Goal: Task Accomplishment & Management: Manage account settings

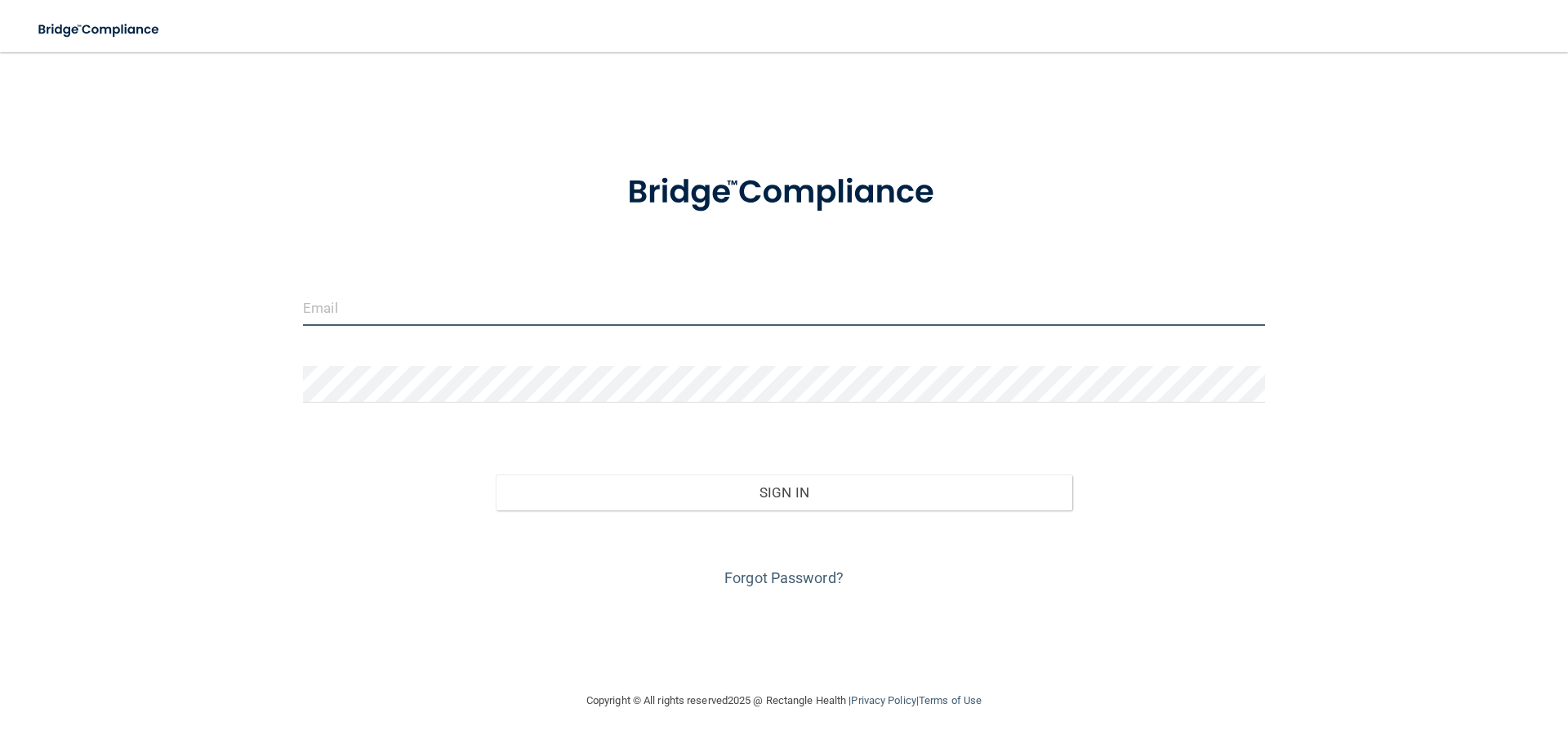
click at [700, 314] on input "email" at bounding box center [784, 307] width 961 height 37
type input "[EMAIL_ADDRESS][DOMAIN_NAME]"
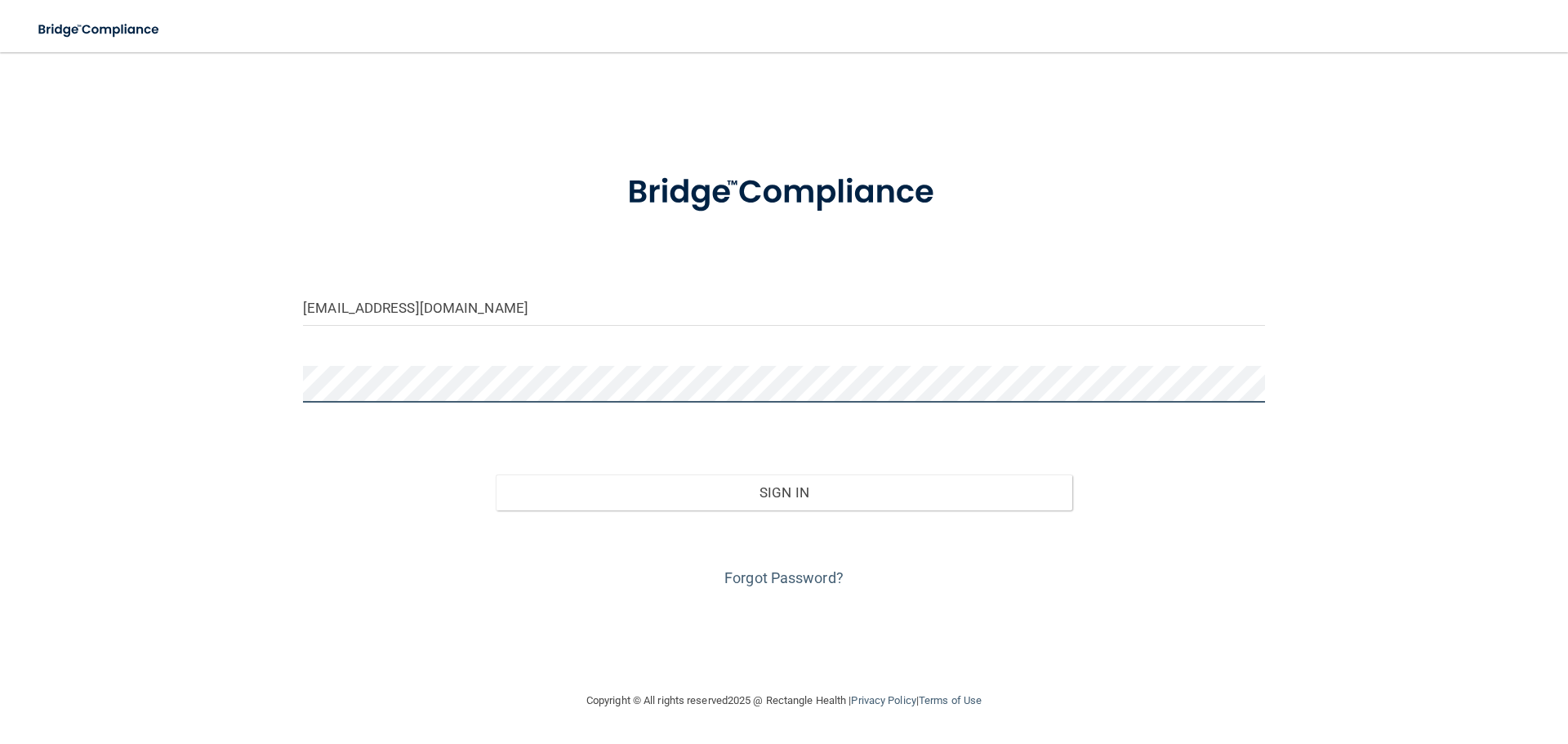
click at [496, 474] on button "Sign In" at bounding box center [784, 492] width 577 height 36
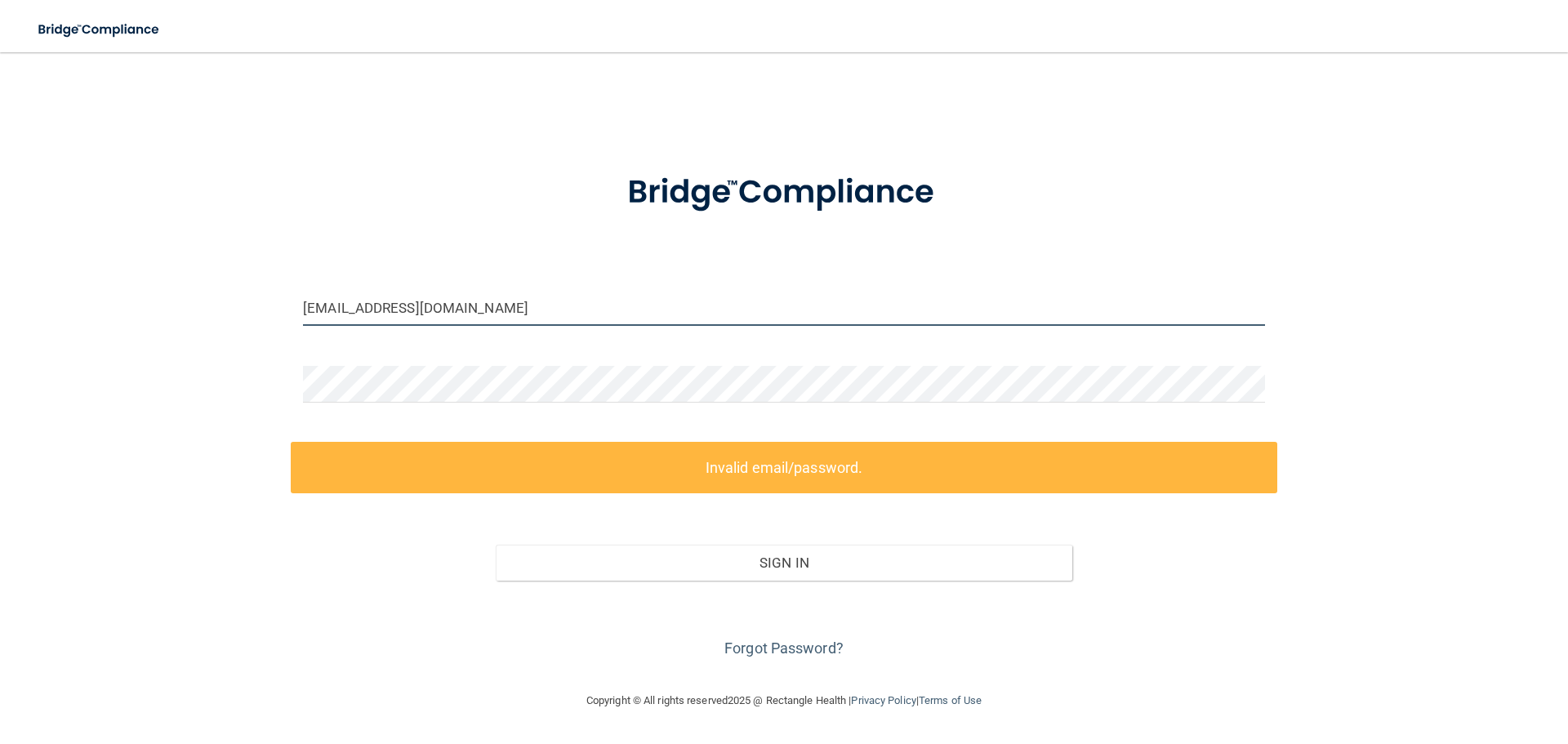
click at [498, 296] on input "[EMAIL_ADDRESS][DOMAIN_NAME]" at bounding box center [784, 307] width 961 height 37
drag, startPoint x: 500, startPoint y: 296, endPoint x: 290, endPoint y: 285, distance: 210.3
click at [290, 285] on div "[EMAIL_ADDRESS][DOMAIN_NAME] Invalid email/password. You don't have permission …" at bounding box center [784, 371] width 1502 height 606
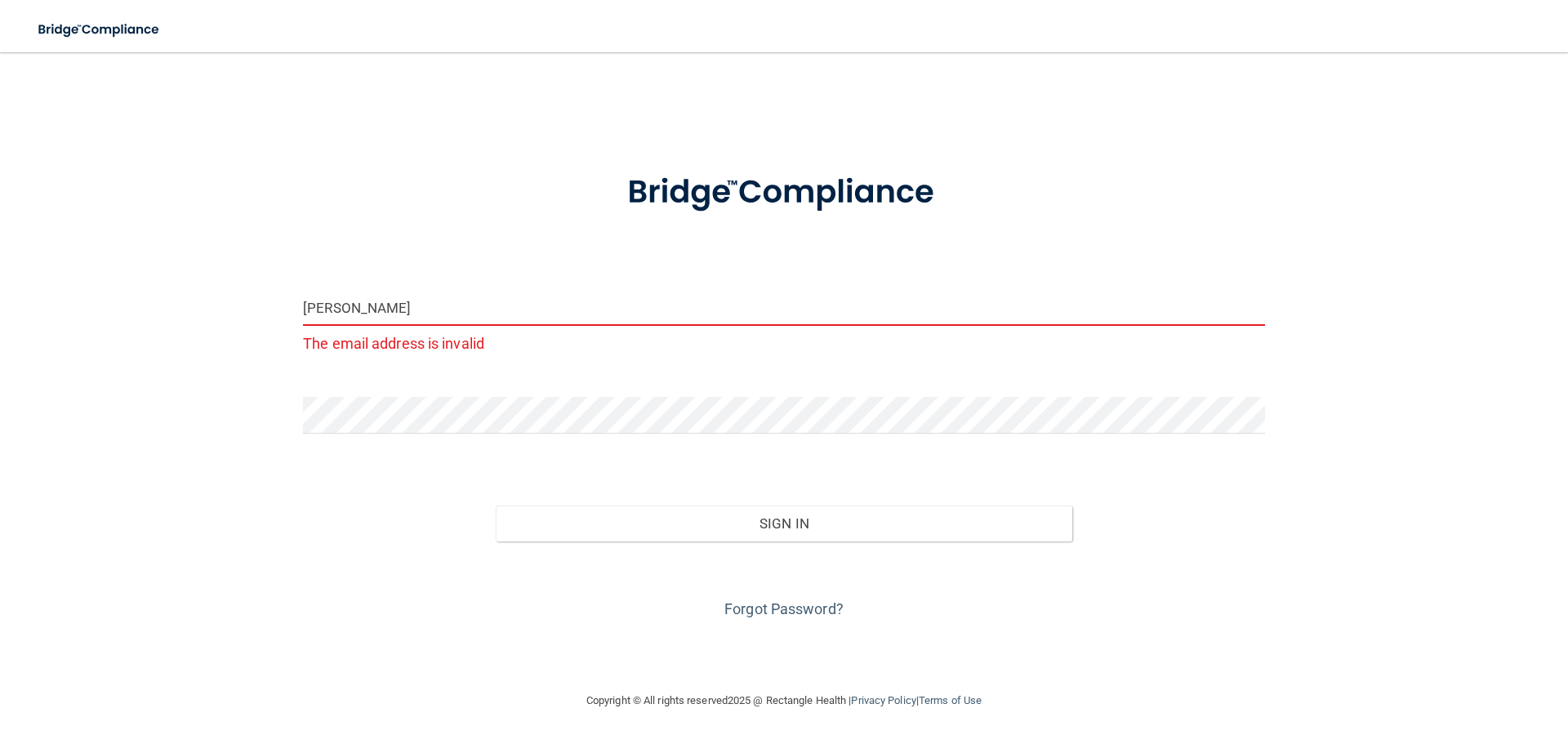
type input "[EMAIL_ADDRESS][DOMAIN_NAME]"
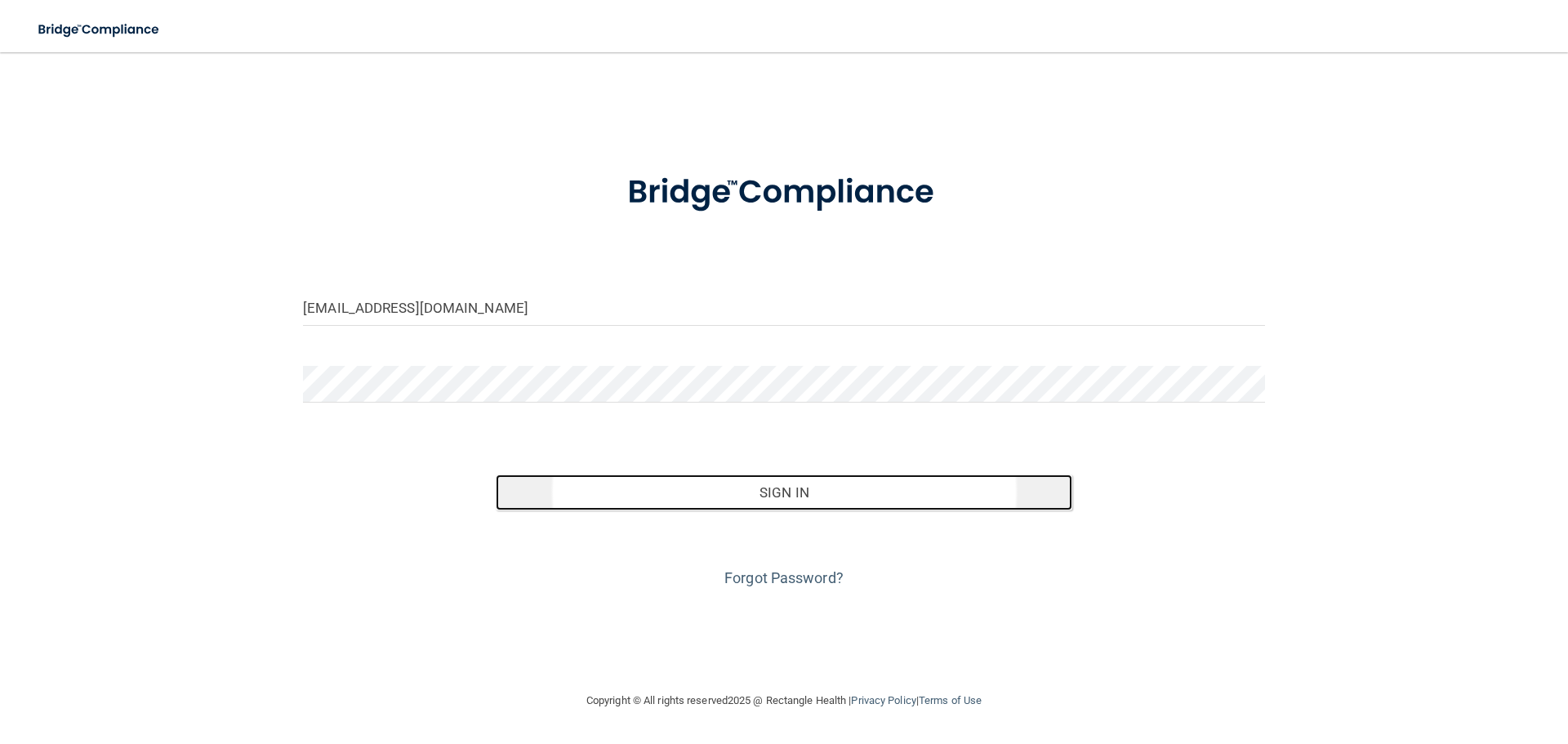
click at [664, 494] on button "Sign In" at bounding box center [784, 492] width 577 height 36
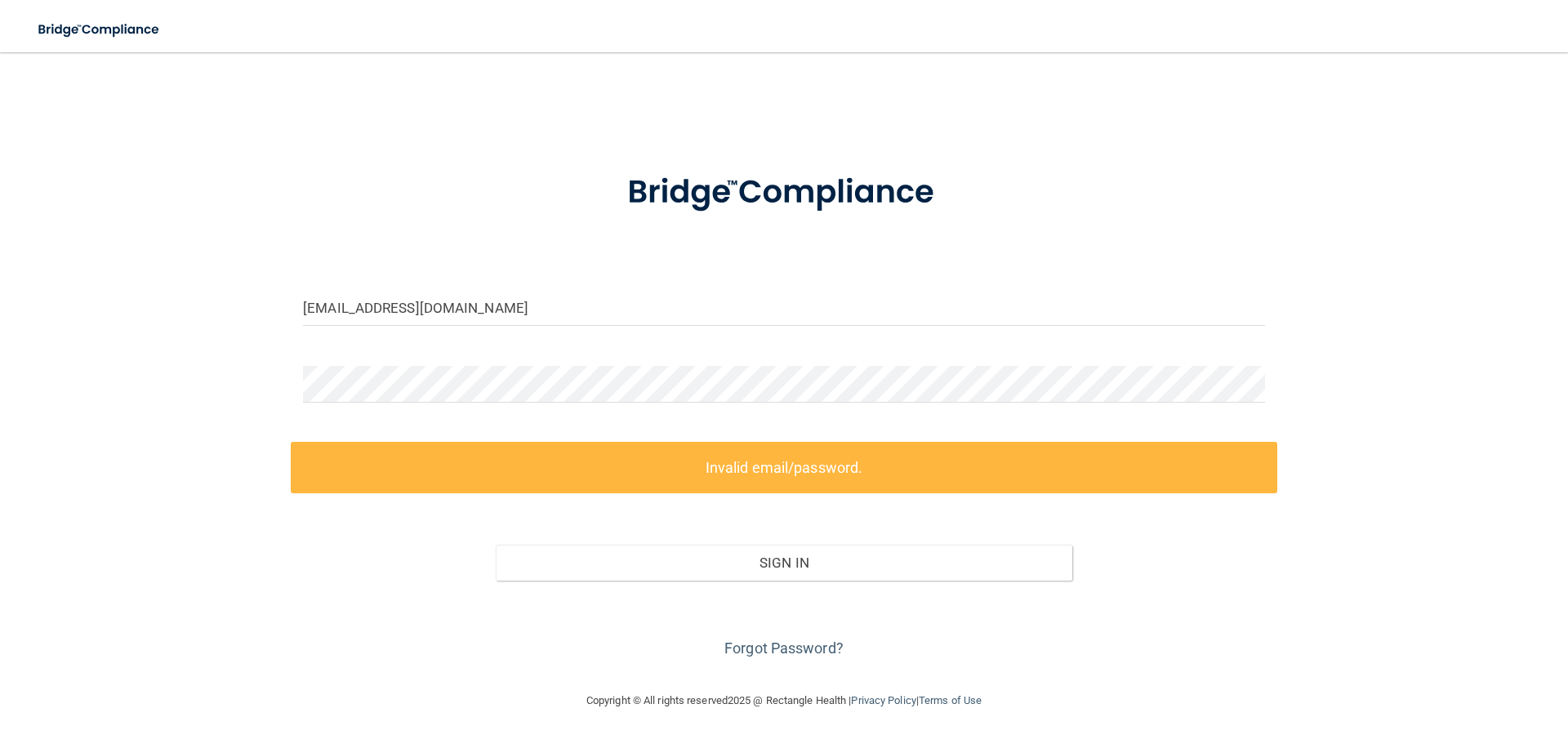
click at [435, 400] on div at bounding box center [784, 391] width 987 height 49
drag, startPoint x: 446, startPoint y: 403, endPoint x: 238, endPoint y: 395, distance: 208.2
click at [238, 395] on div "[EMAIL_ADDRESS][DOMAIN_NAME] Invalid email/password. You don't have permission …" at bounding box center [784, 371] width 1502 height 606
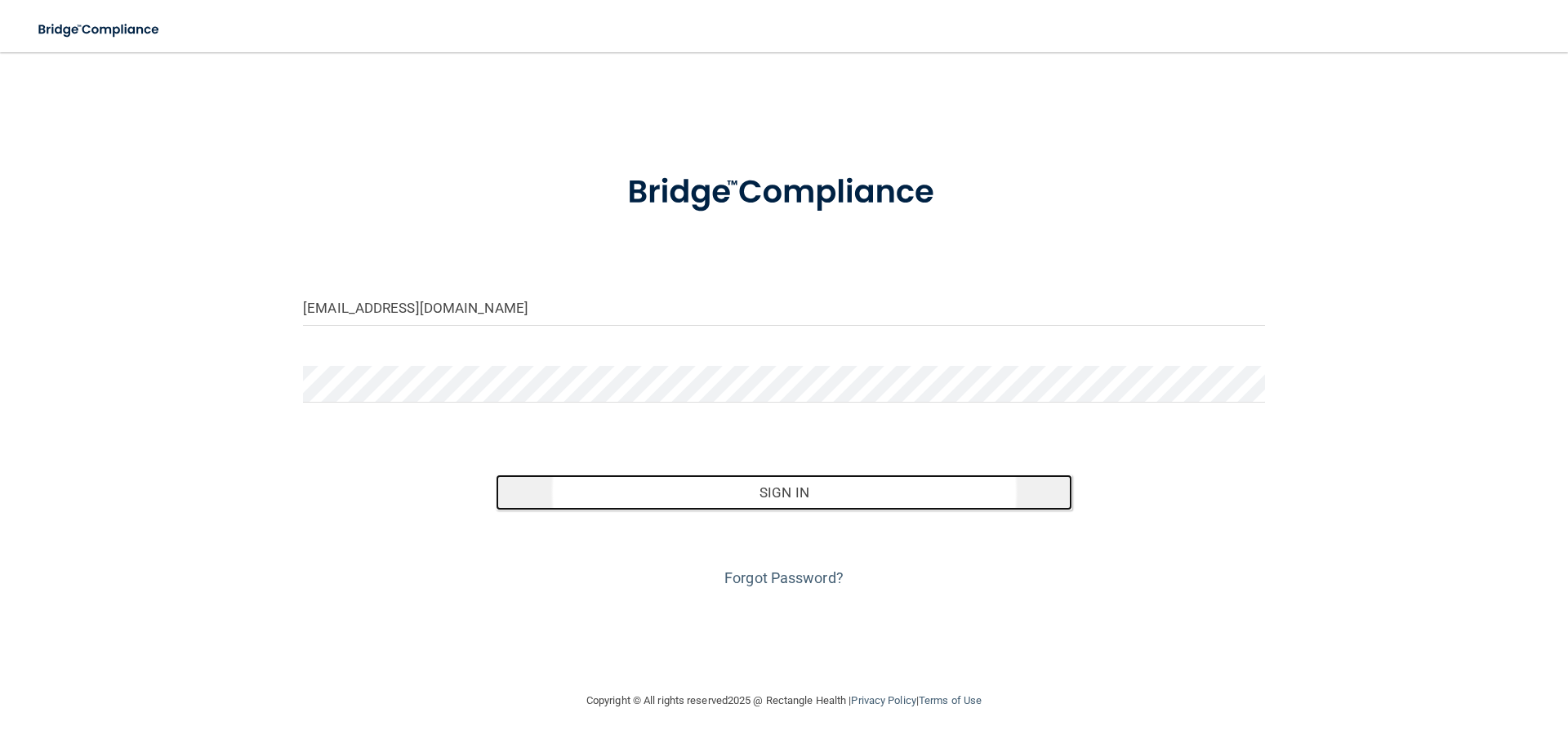
click at [608, 483] on button "Sign In" at bounding box center [784, 492] width 577 height 36
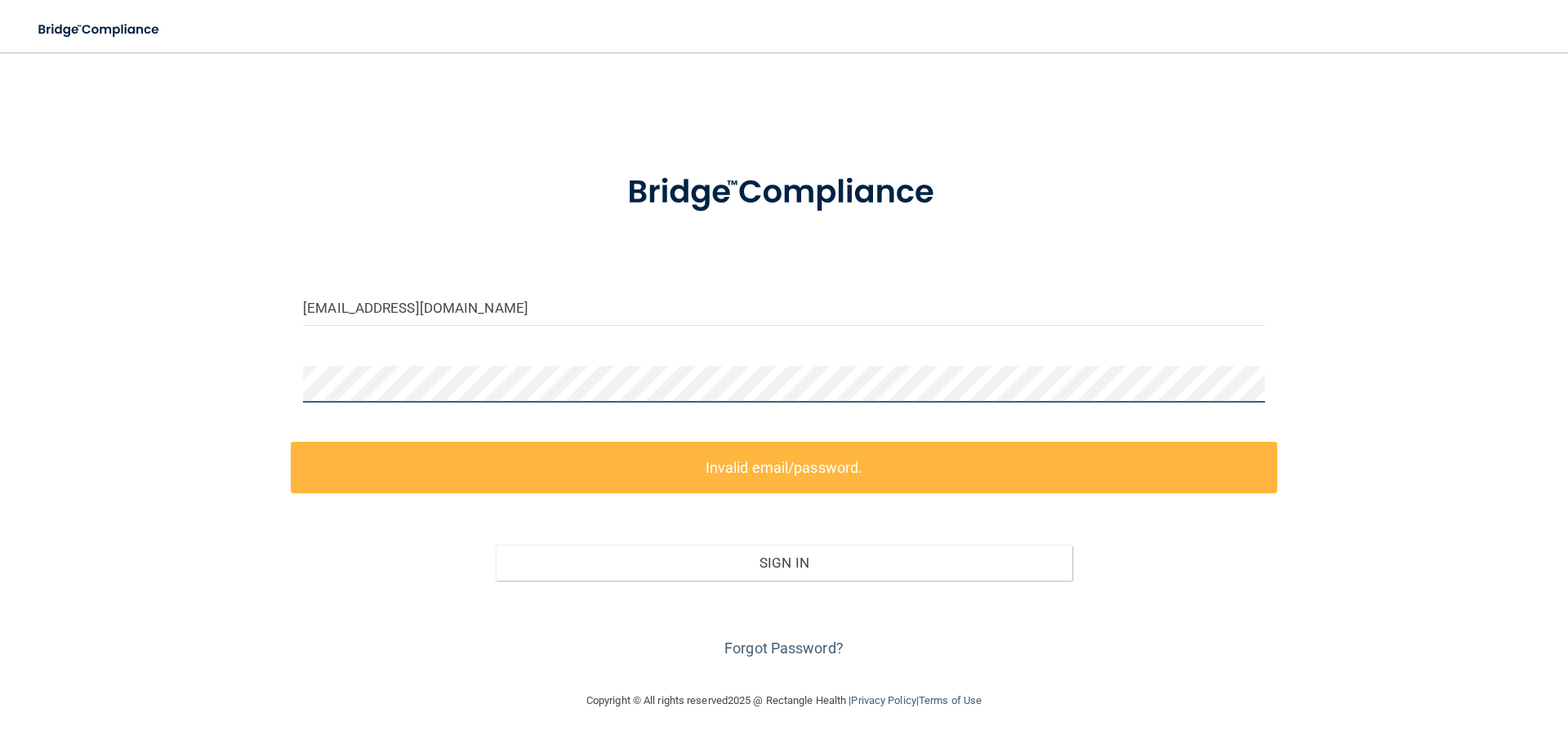
click at [94, 380] on div "alexiswwagers@gmail.com Invalid email/password. You don't have permission to ac…" at bounding box center [784, 371] width 1502 height 606
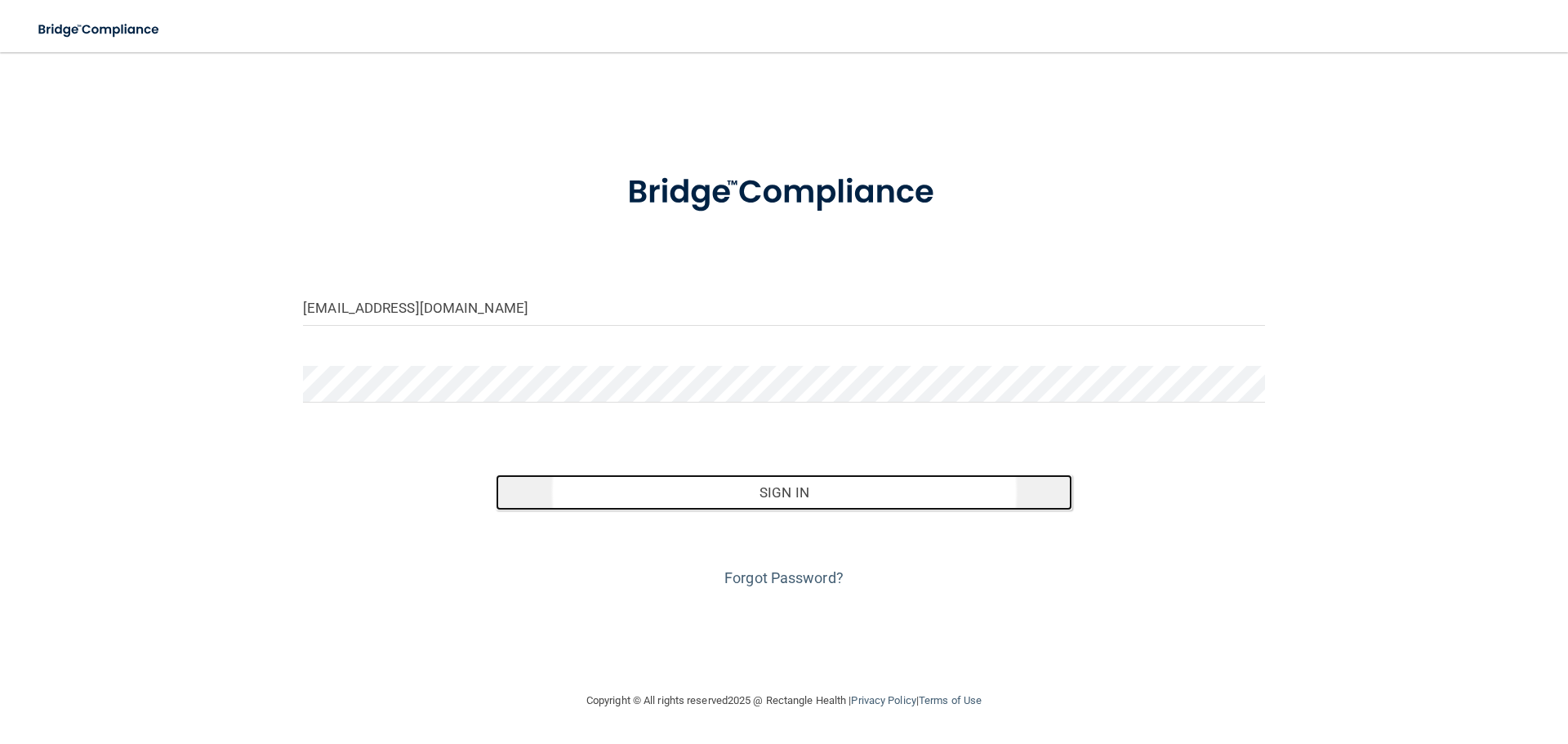
click at [561, 486] on button "Sign In" at bounding box center [784, 492] width 577 height 36
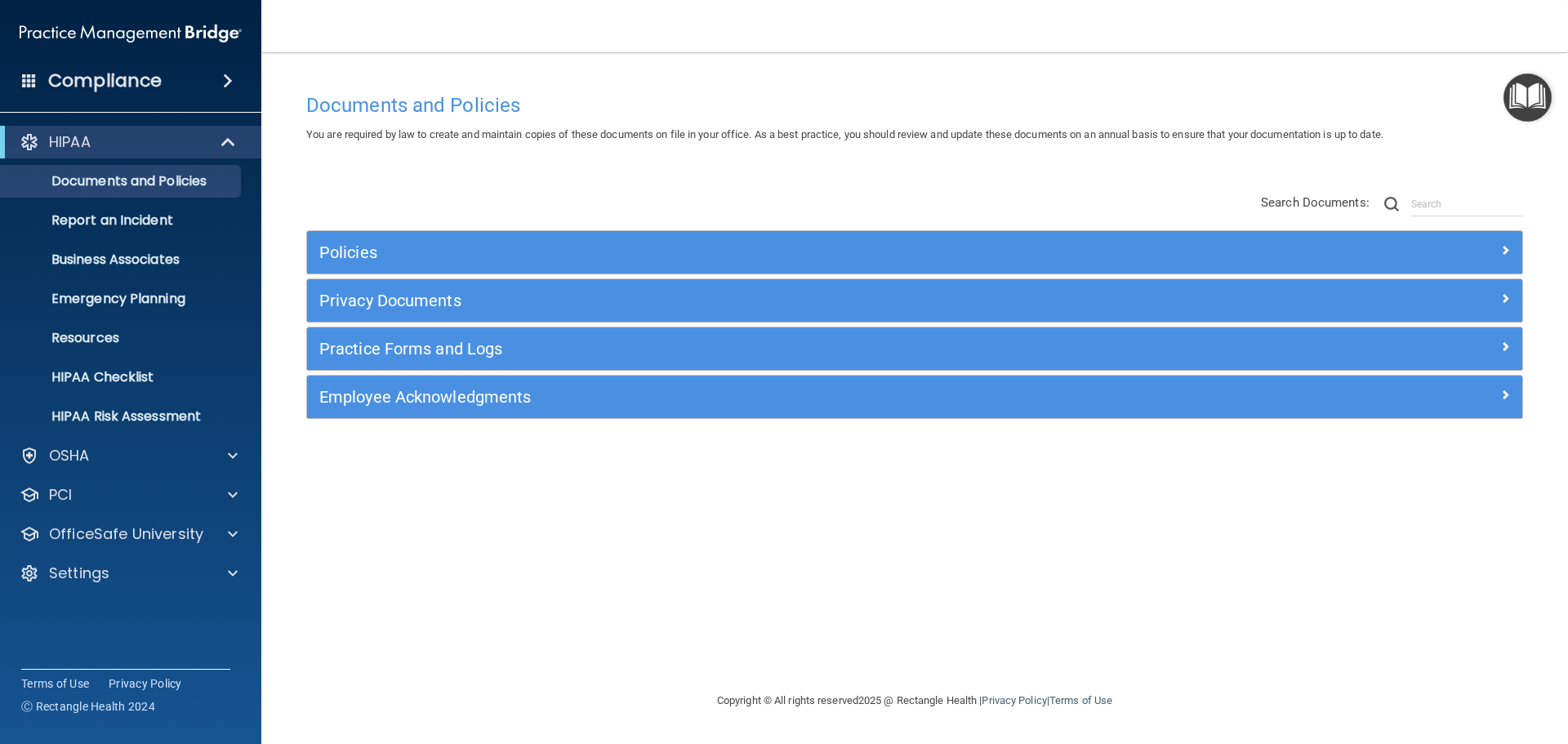
click at [116, 84] on h4 "Compliance" at bounding box center [104, 81] width 114 height 23
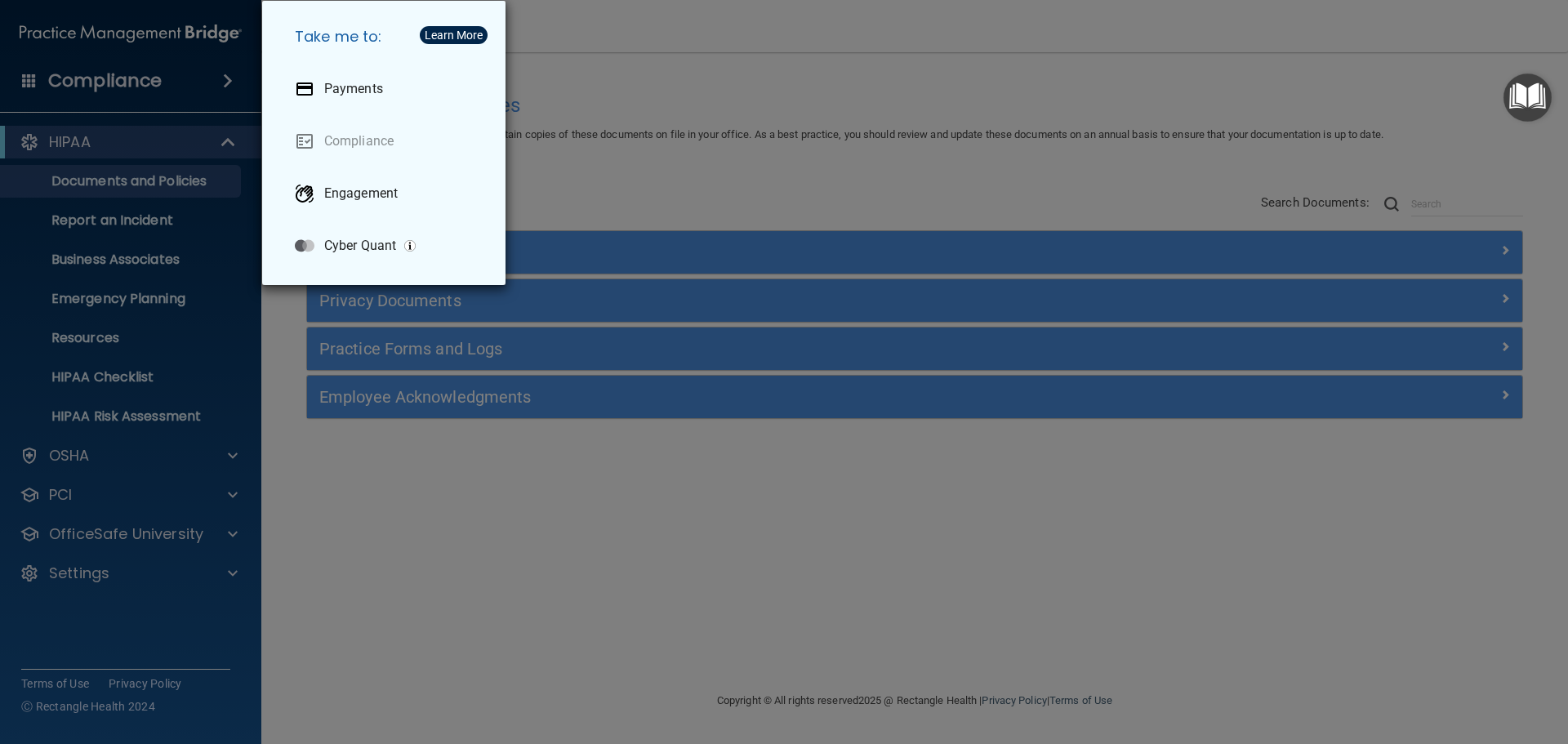
click at [361, 557] on div "Take me to: Payments Compliance Engagement Cyber Quant" at bounding box center [784, 372] width 1568 height 744
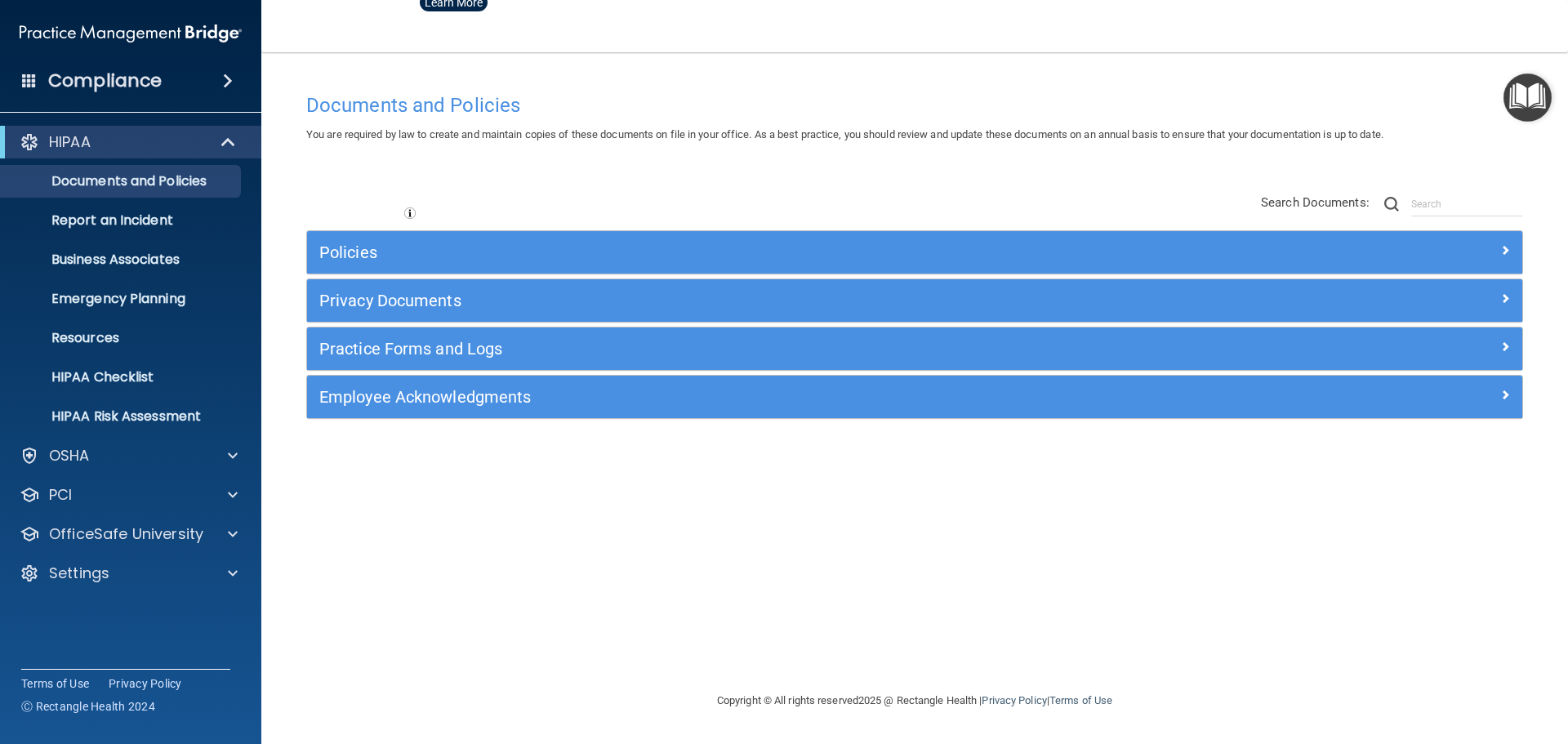
click at [175, 523] on div at bounding box center [784, 372] width 1568 height 744
click at [172, 530] on p "OfficeSafe University" at bounding box center [126, 534] width 154 height 20
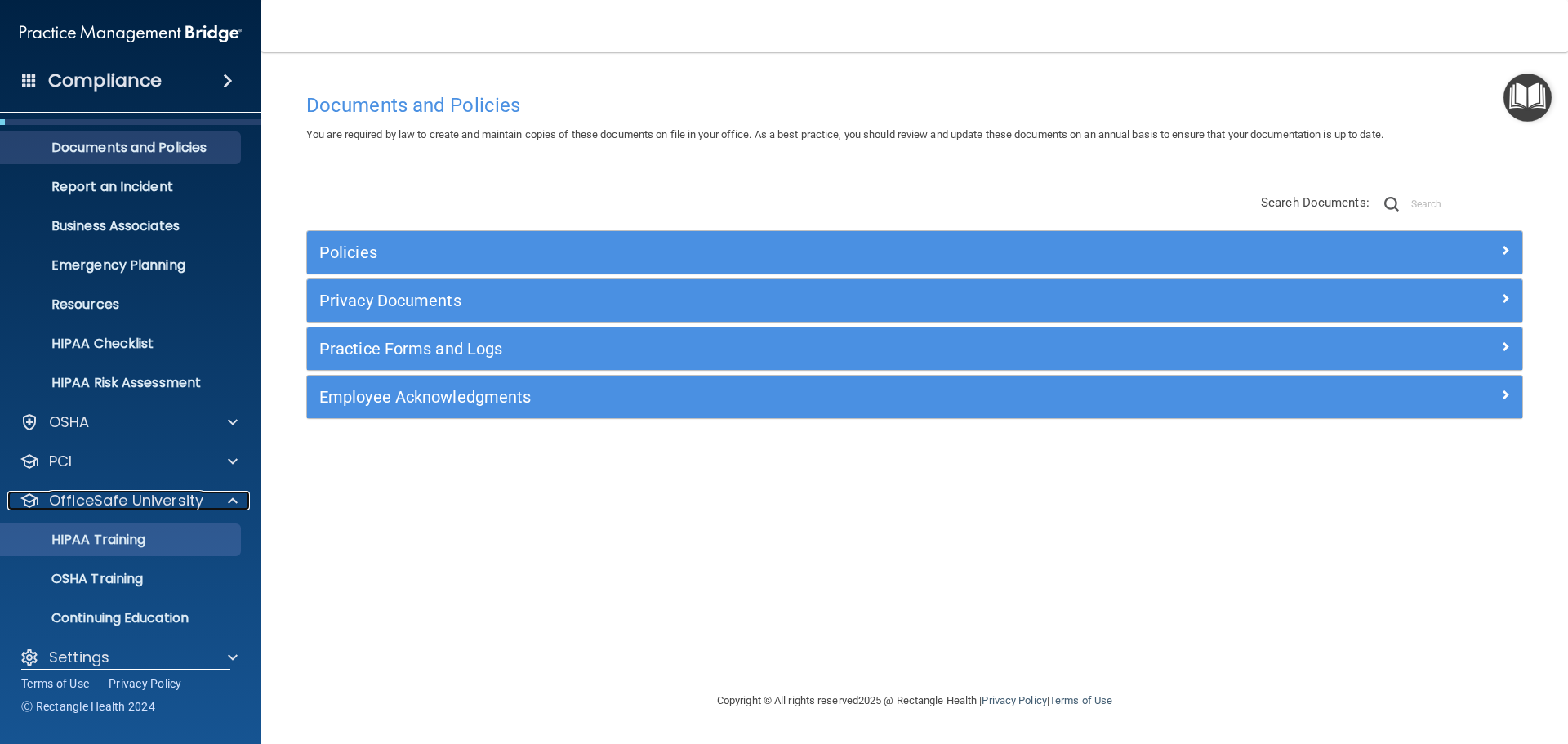
scroll to position [52, 0]
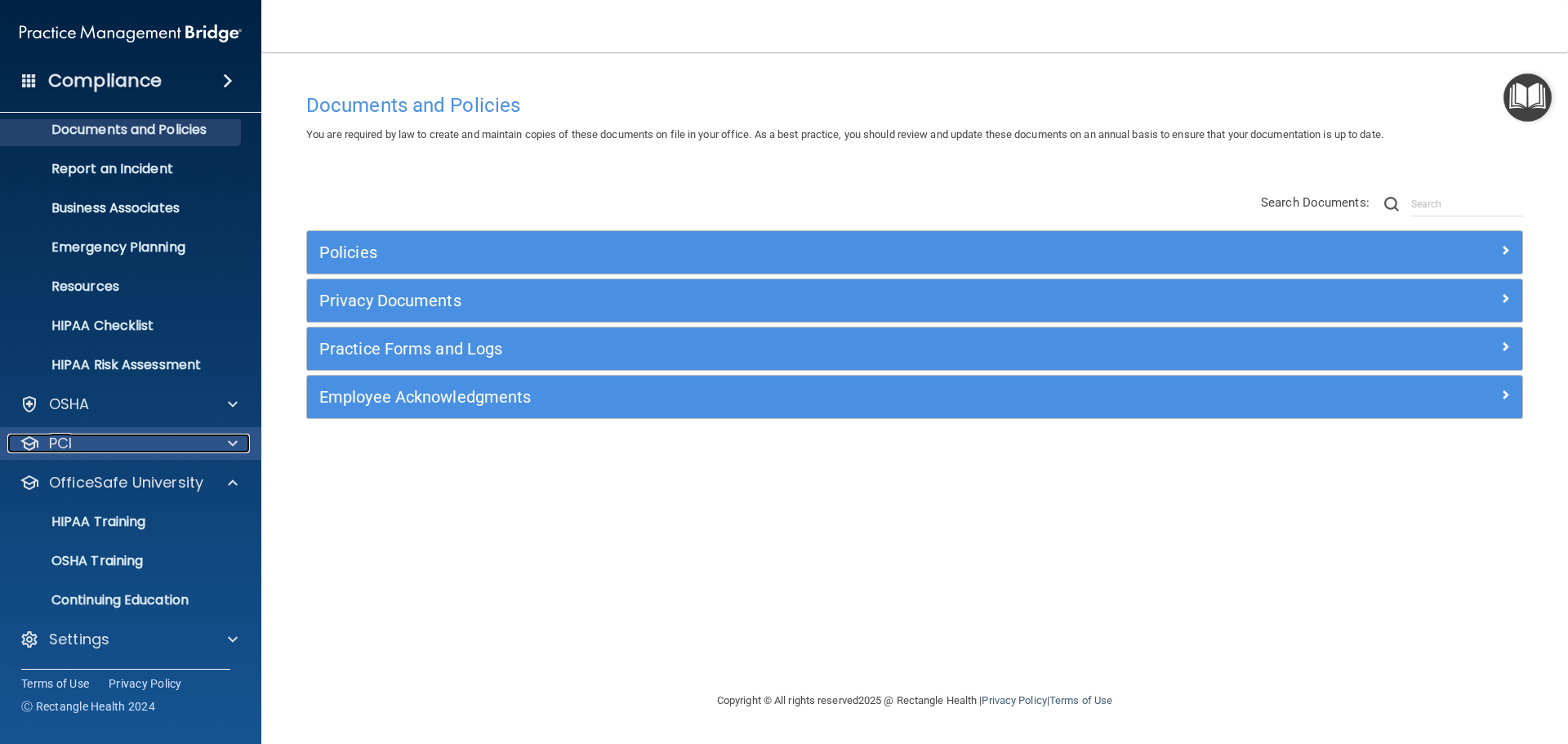
click at [228, 444] on span at bounding box center [233, 443] width 9 height 20
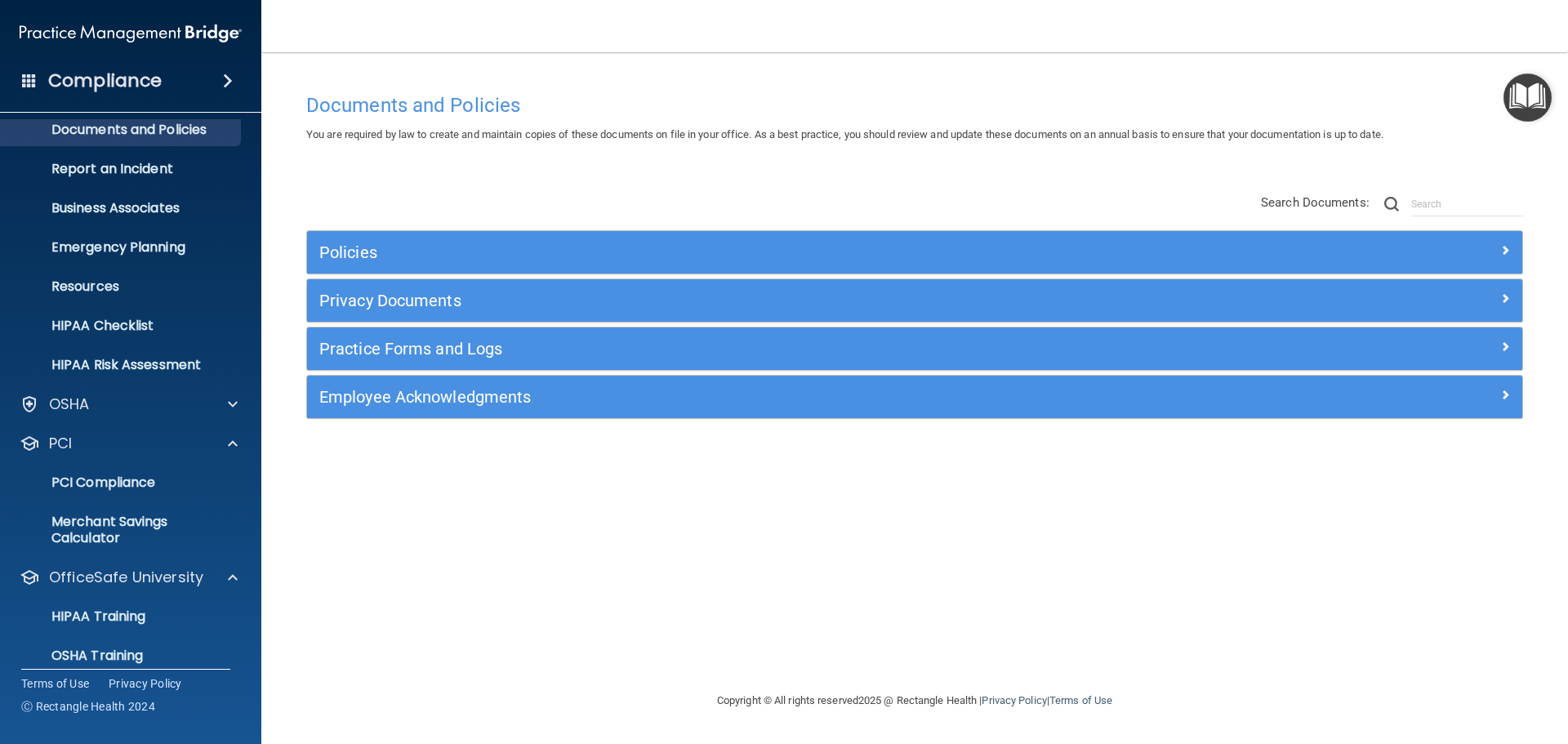
click at [28, 82] on span at bounding box center [29, 80] width 15 height 15
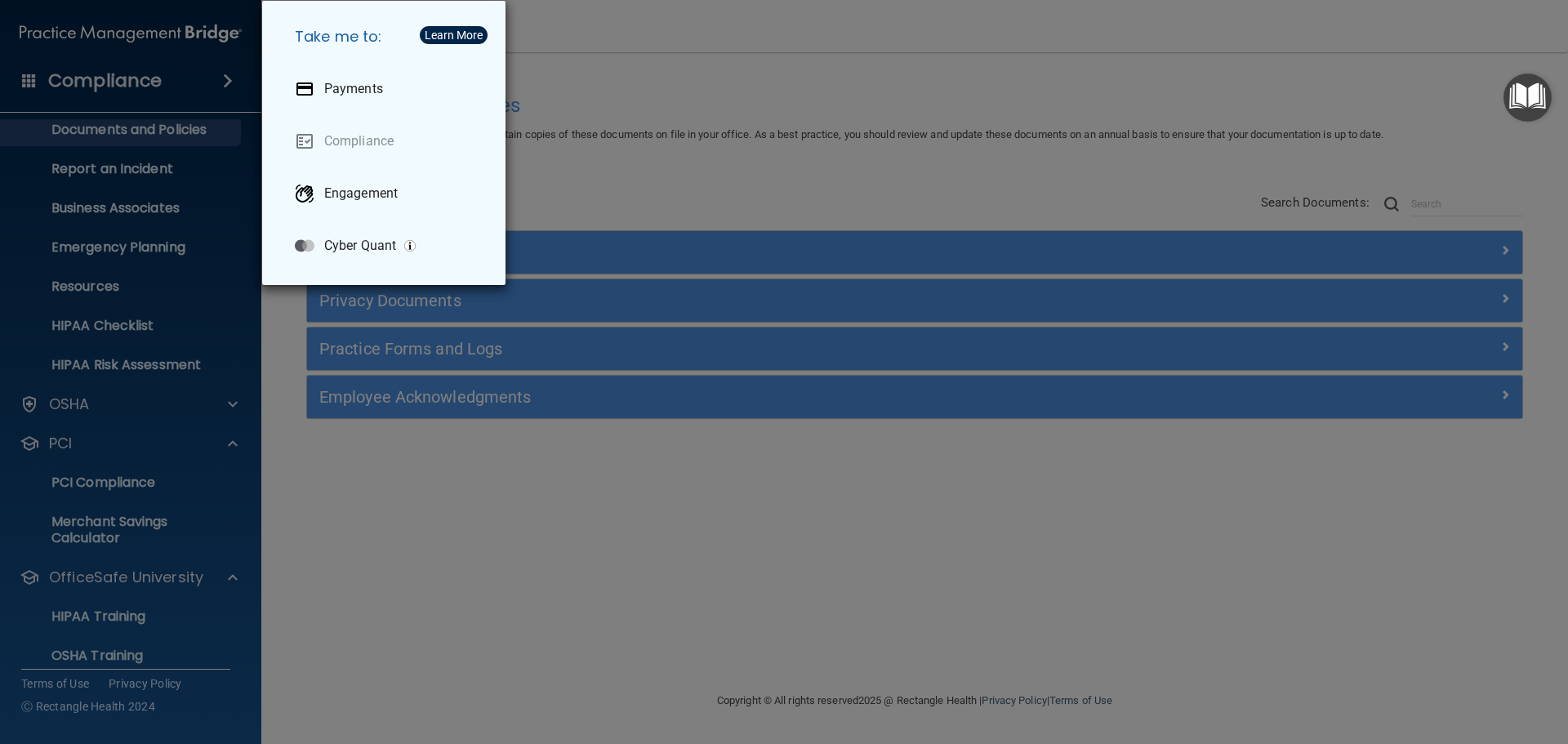
click at [684, 107] on div "Take me to: Payments Compliance Engagement Cyber Quant" at bounding box center [784, 372] width 1568 height 744
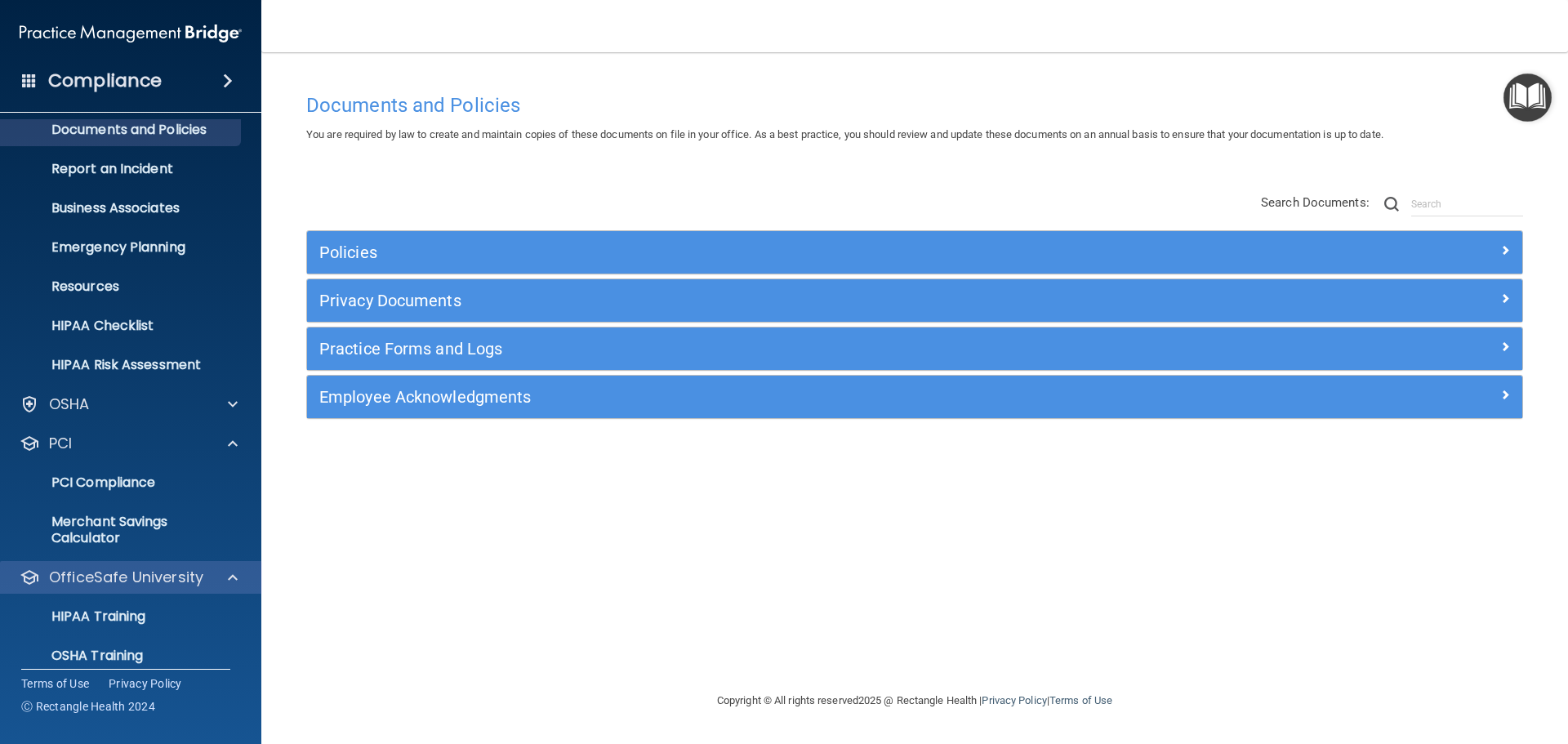
click at [122, 563] on div "OfficeSafe University" at bounding box center [131, 577] width 262 height 33
click at [152, 24] on img at bounding box center [131, 33] width 223 height 33
click at [38, 84] on div "Compliance" at bounding box center [131, 81] width 261 height 36
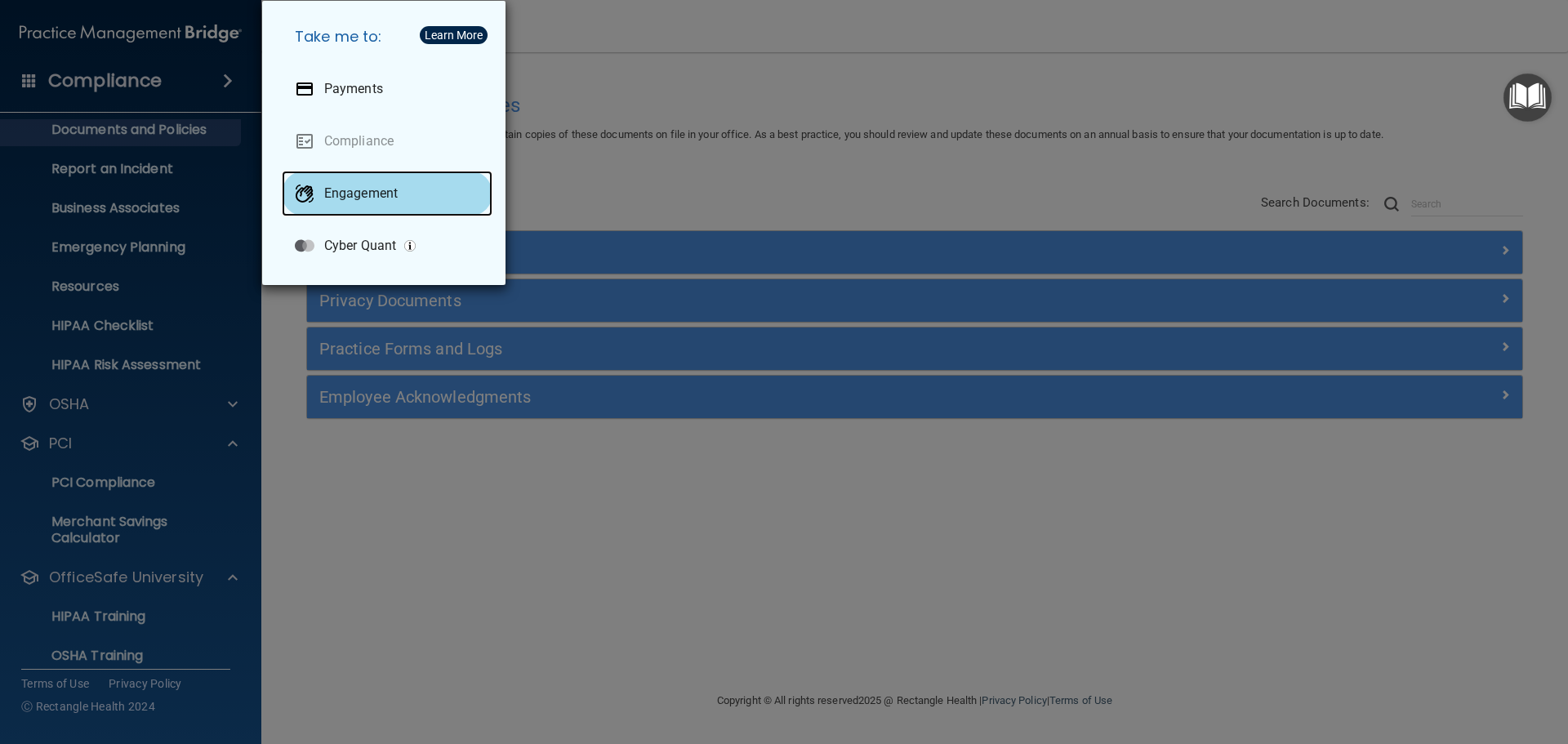
click at [404, 185] on div "Engagement" at bounding box center [387, 194] width 210 height 46
click at [549, 40] on div "Take me to: Payments Compliance Engagement Cyber Quant" at bounding box center [784, 372] width 1568 height 744
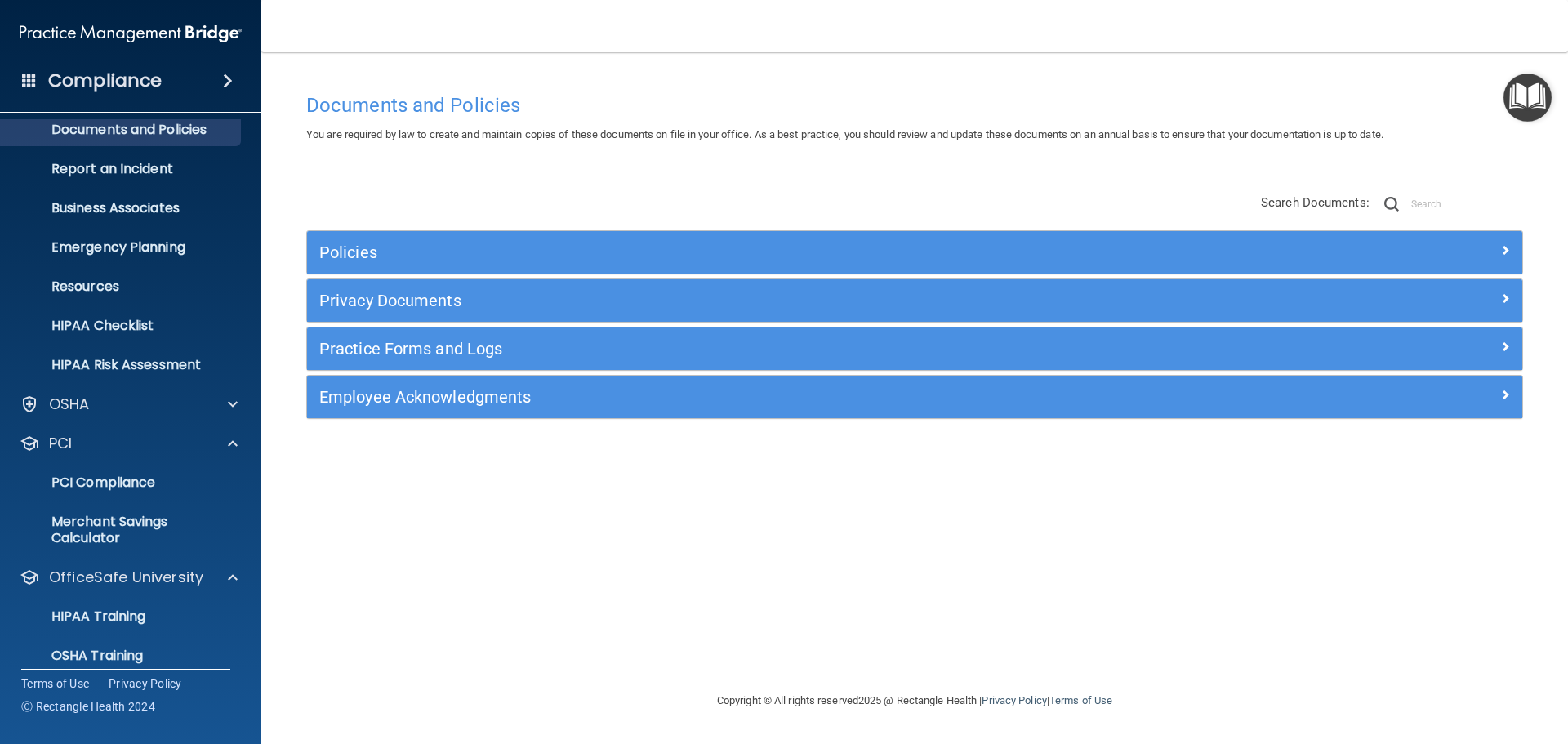
click at [1513, 101] on img "Open Resource Center" at bounding box center [1527, 97] width 48 height 48
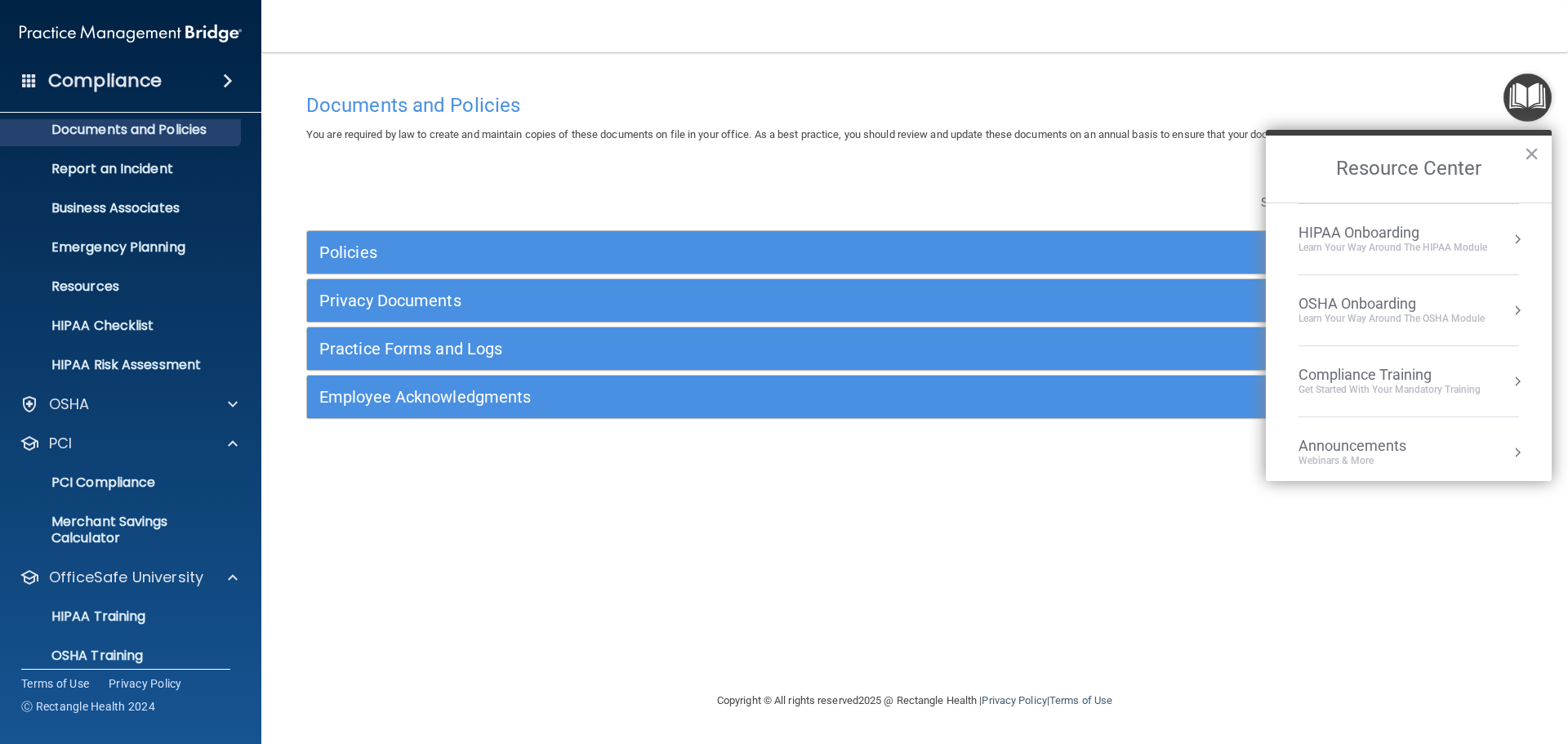
scroll to position [0, 0]
click at [1060, 153] on div "Documents and Policies You are required by law to create and maintain copies of…" at bounding box center [915, 387] width 1241 height 606
click at [1543, 149] on h2 "Resource Center" at bounding box center [1408, 168] width 285 height 67
click at [1535, 151] on button "×" at bounding box center [1531, 154] width 16 height 26
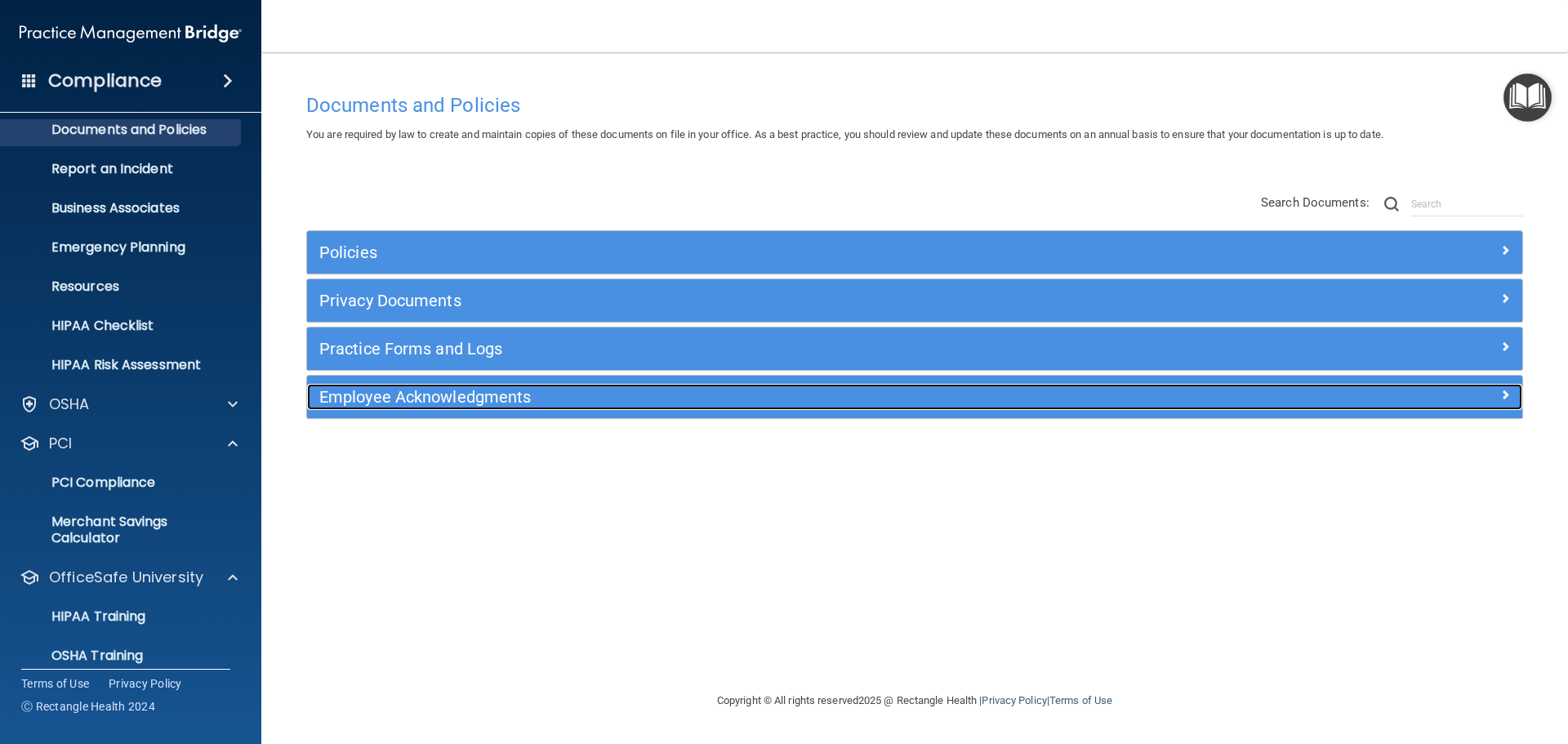
click at [399, 396] on h5 "Employee Acknowledgments" at bounding box center [762, 396] width 886 height 18
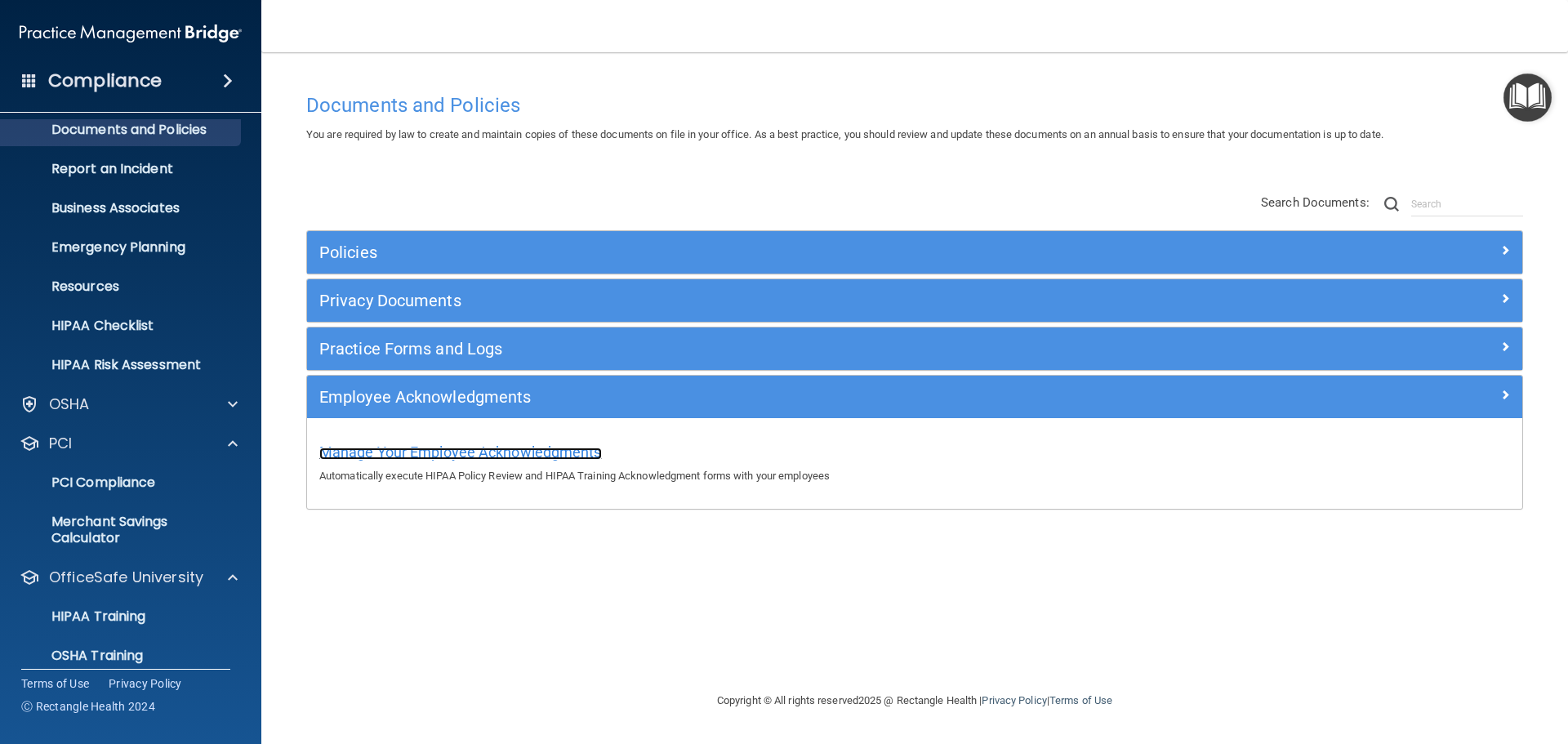
click at [427, 451] on span "Manage Your Employee Acknowledgments" at bounding box center [460, 452] width 283 height 17
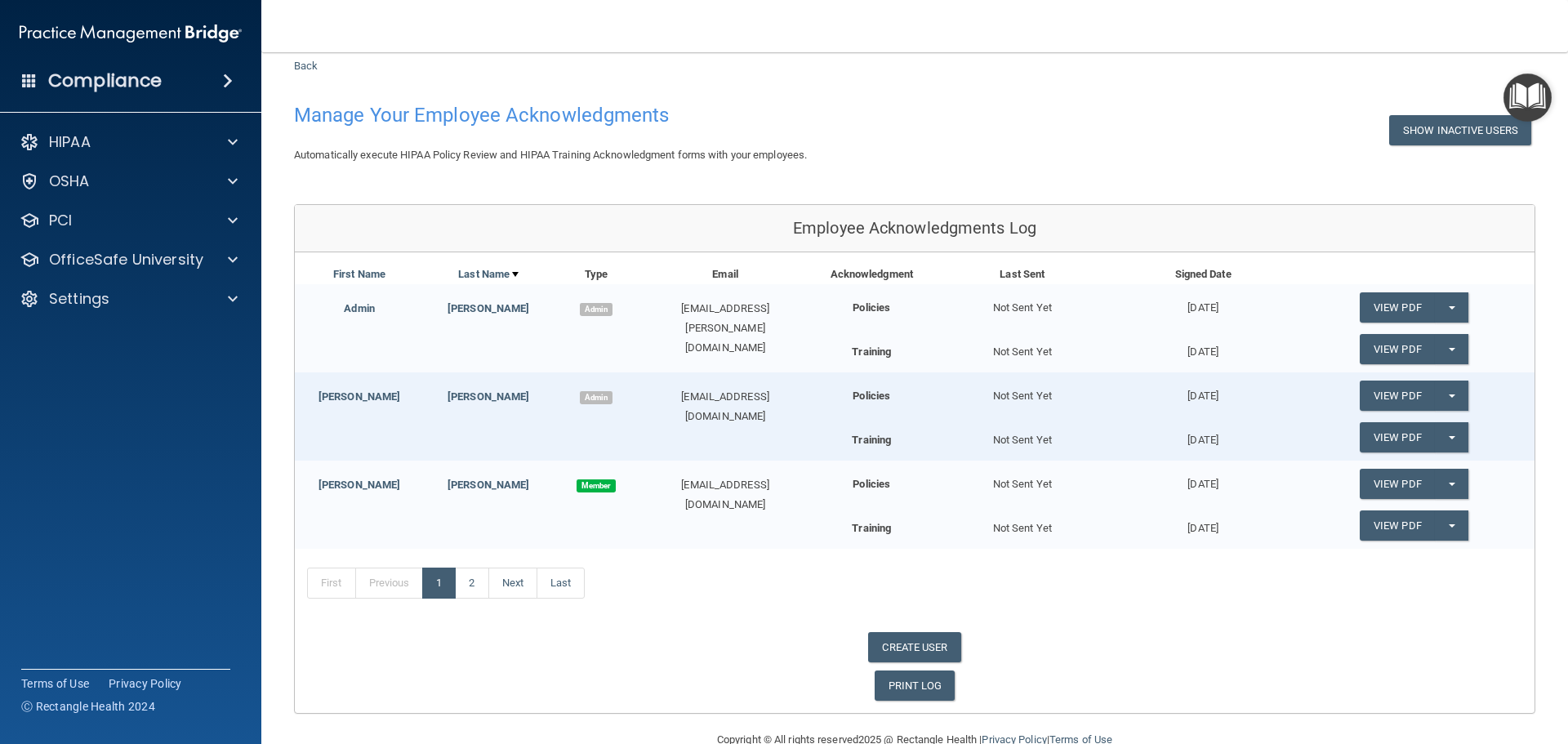
scroll to position [78, 0]
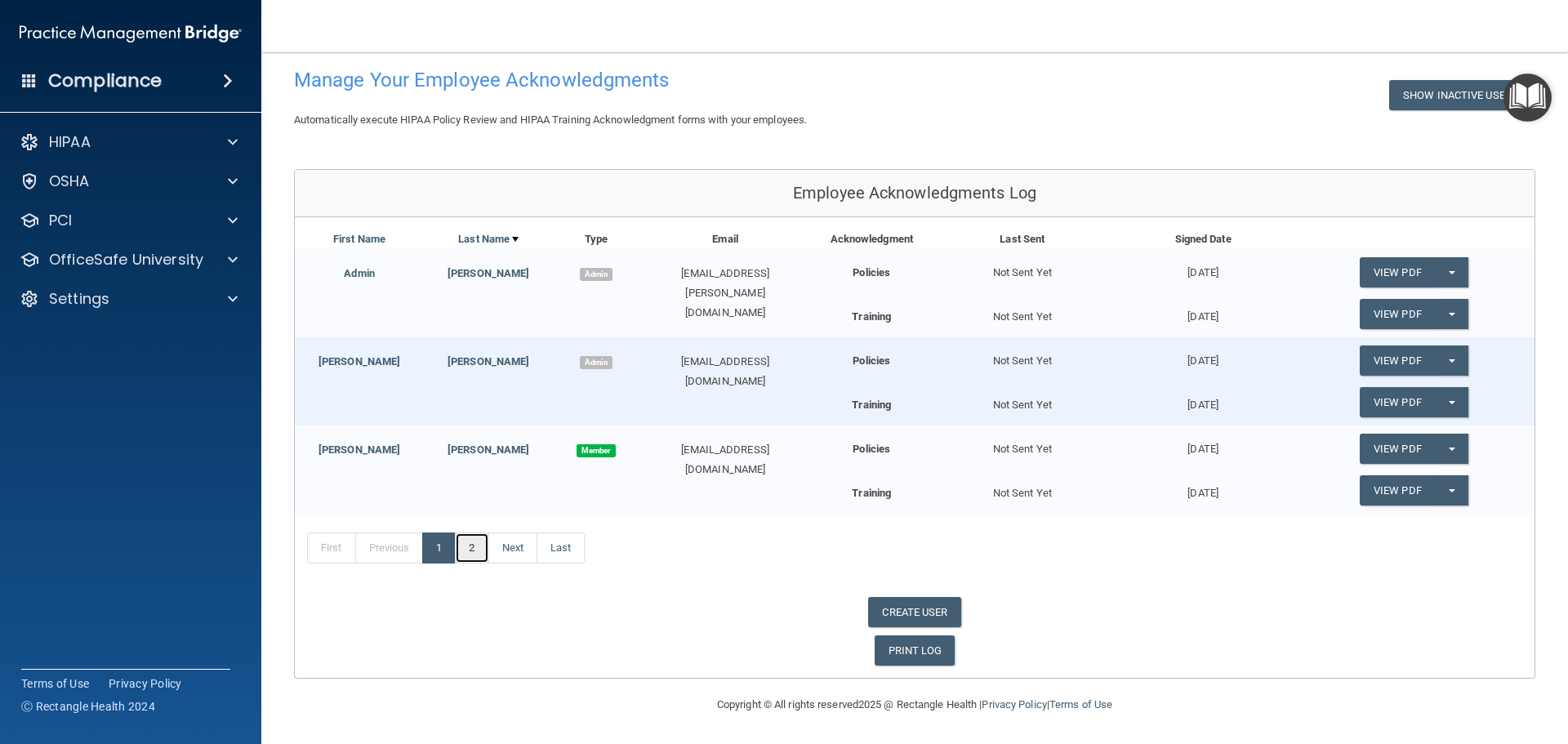
click at [485, 539] on link "2" at bounding box center [471, 548] width 34 height 31
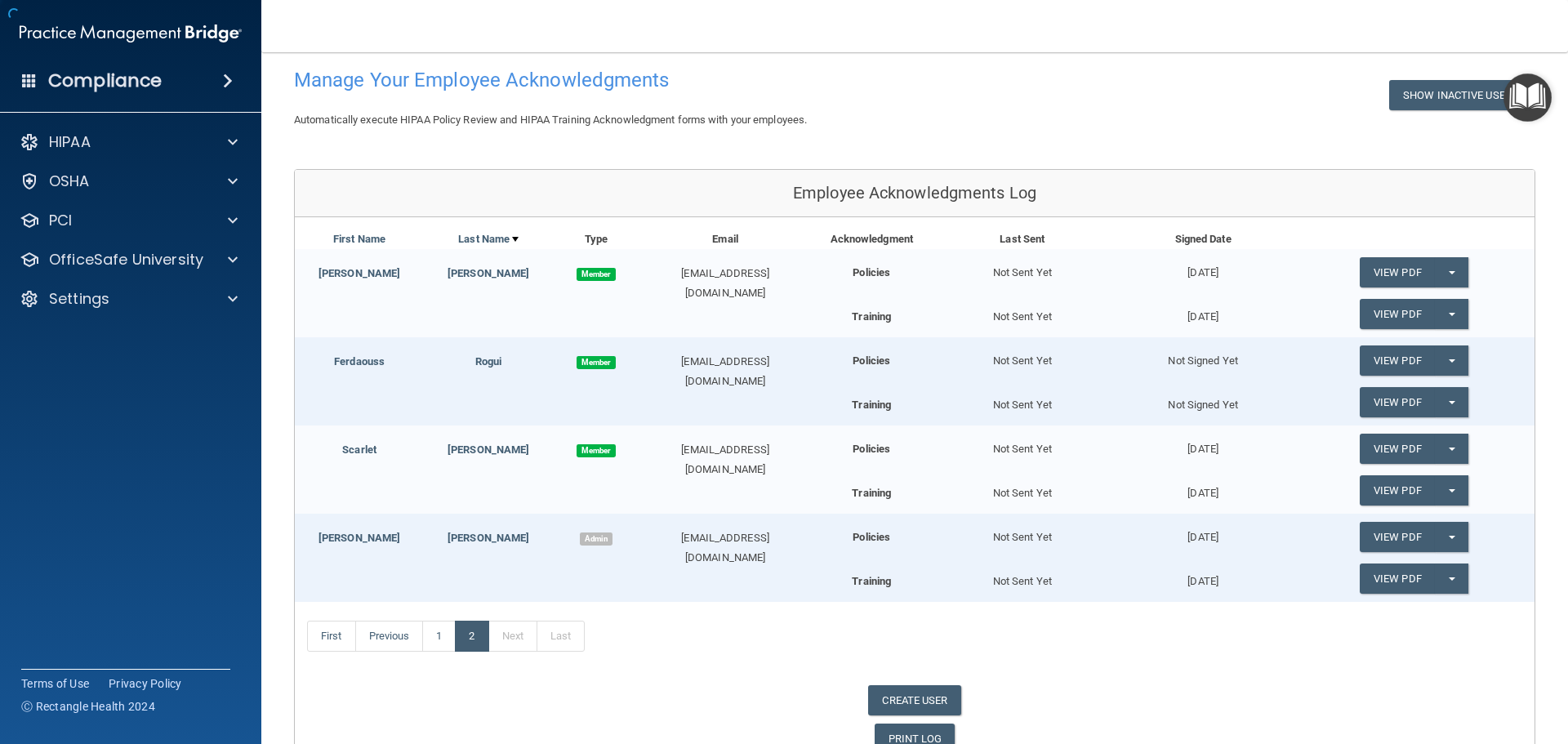
scroll to position [166, 0]
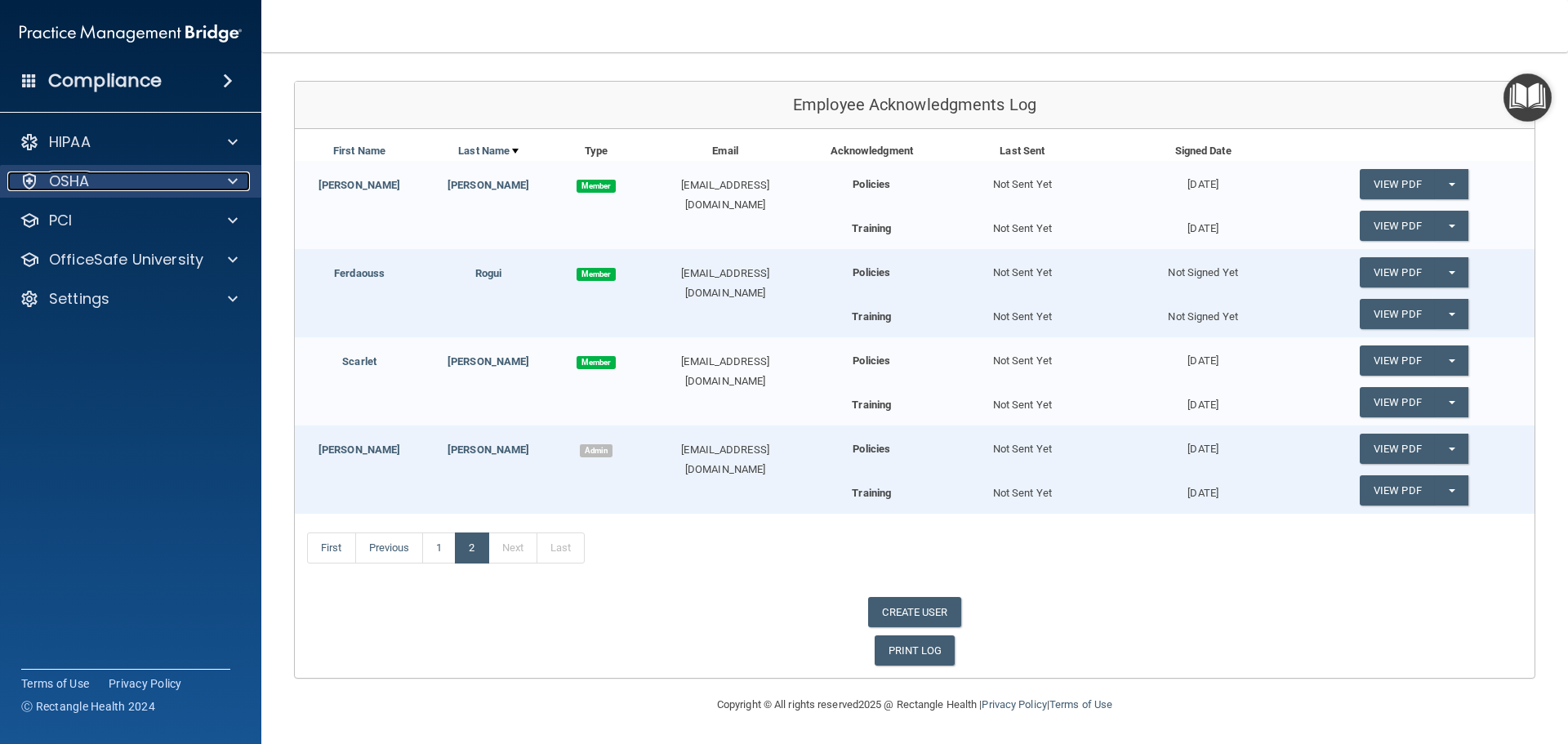
click at [227, 178] on div at bounding box center [229, 181] width 40 height 20
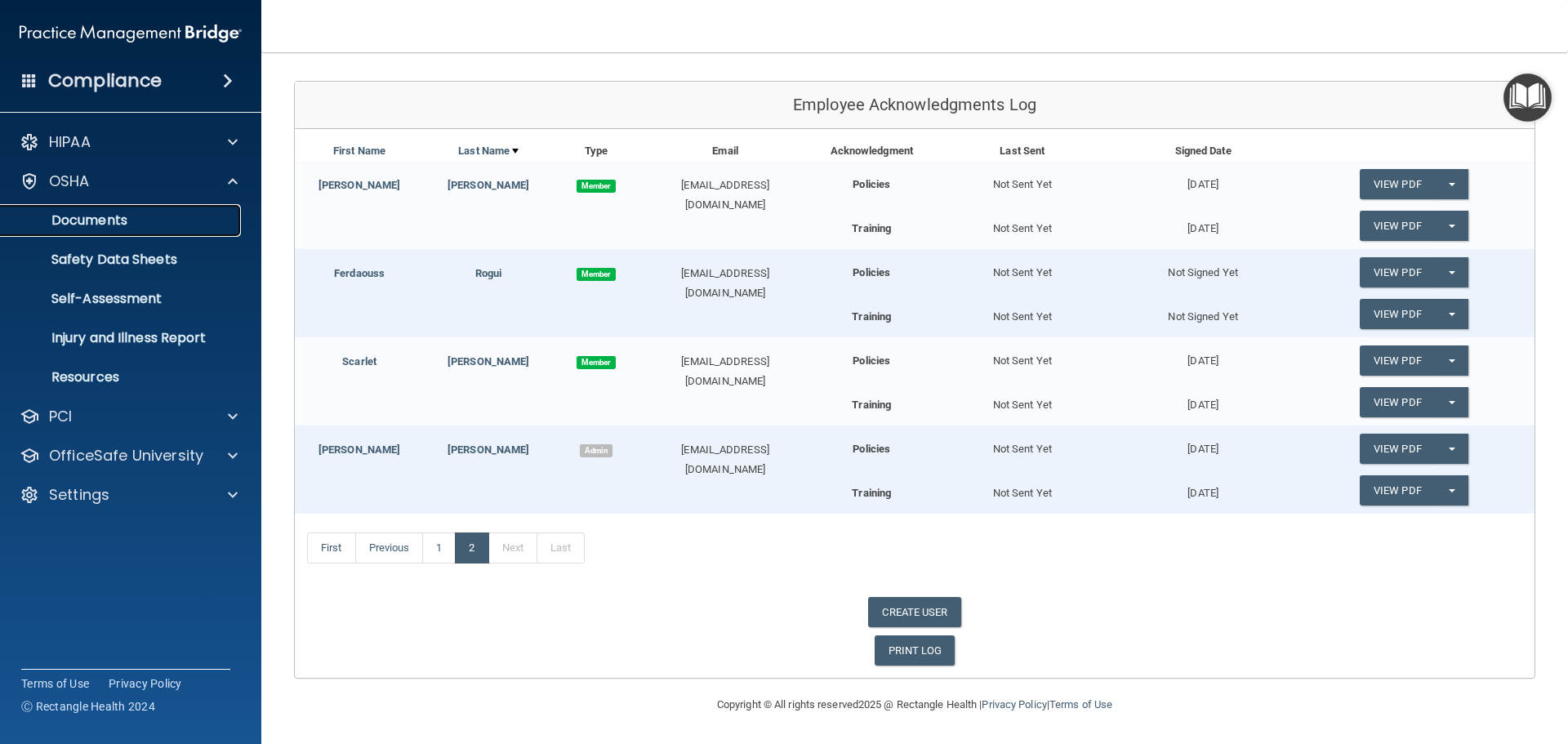
click at [114, 226] on p "Documents" at bounding box center [121, 220] width 223 height 16
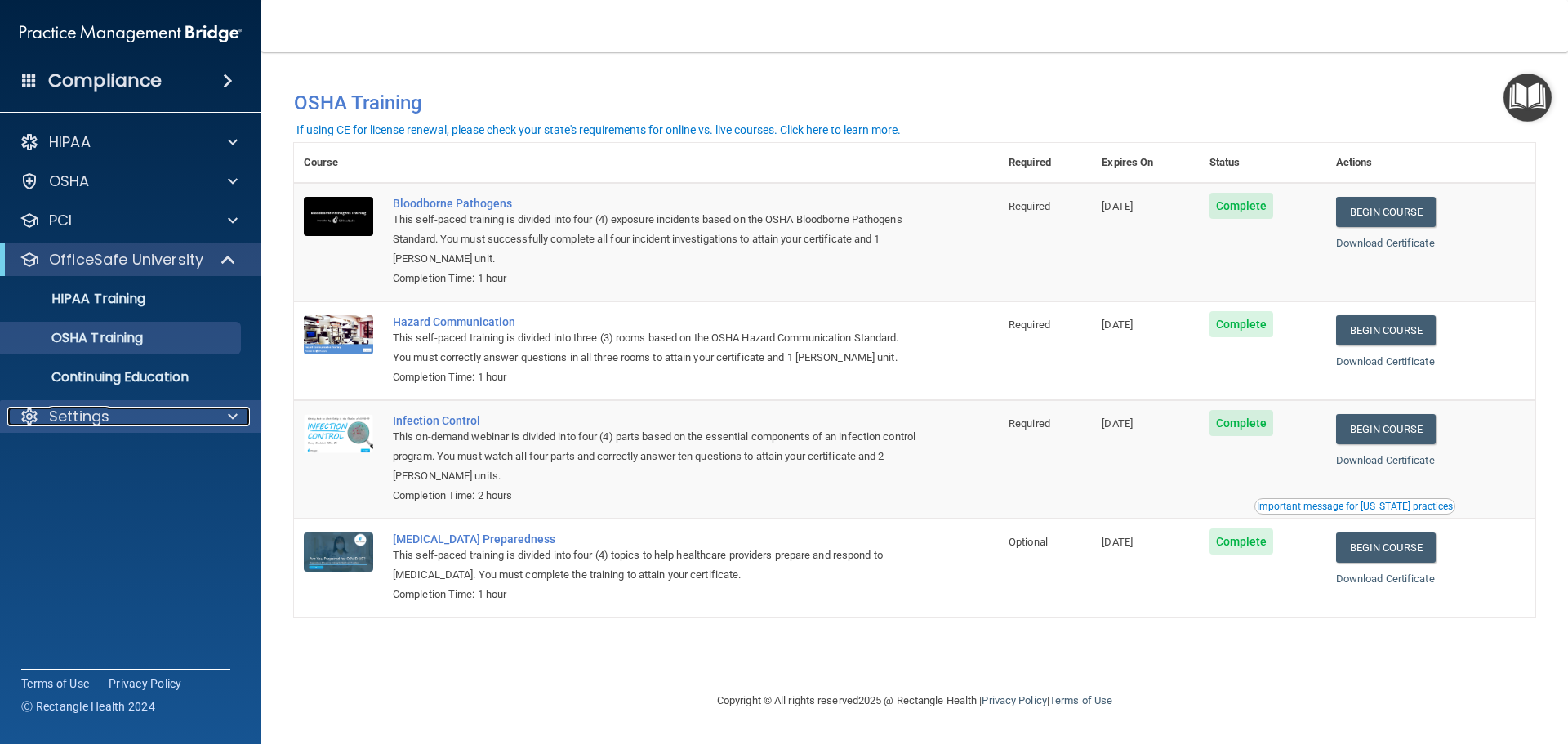
click at [115, 411] on div "Settings" at bounding box center [109, 416] width 203 height 20
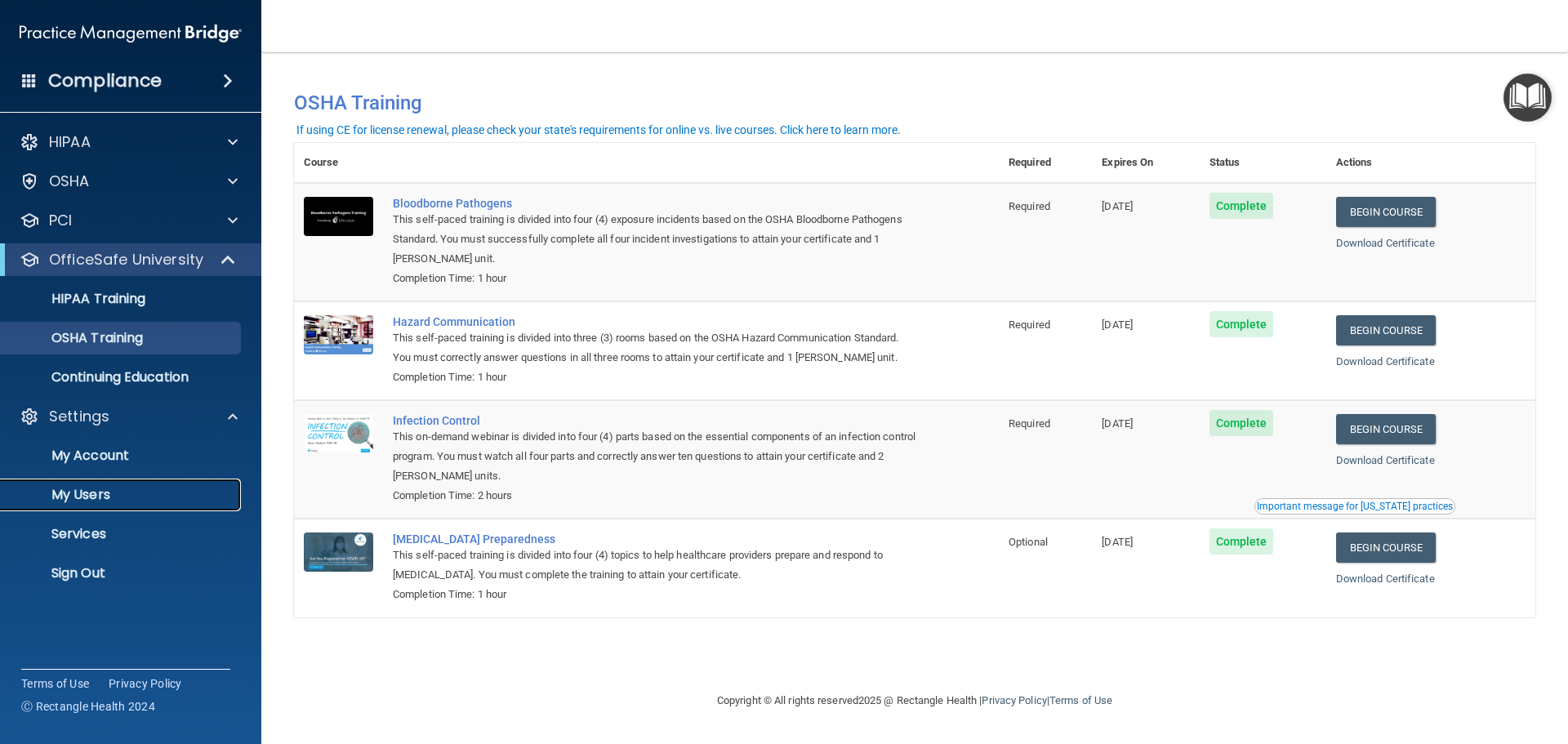
click at [91, 490] on p "My Users" at bounding box center [121, 494] width 223 height 16
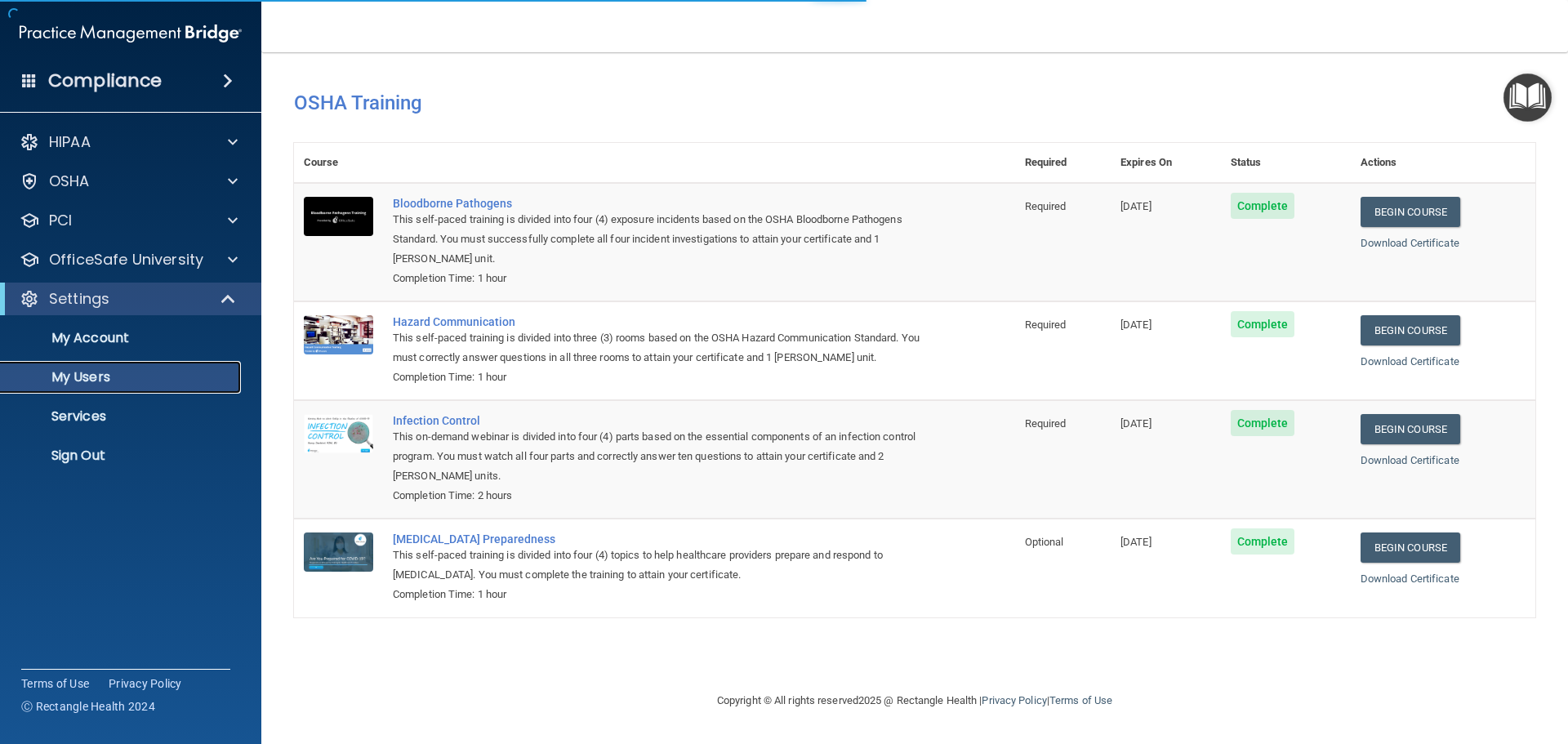
select select "20"
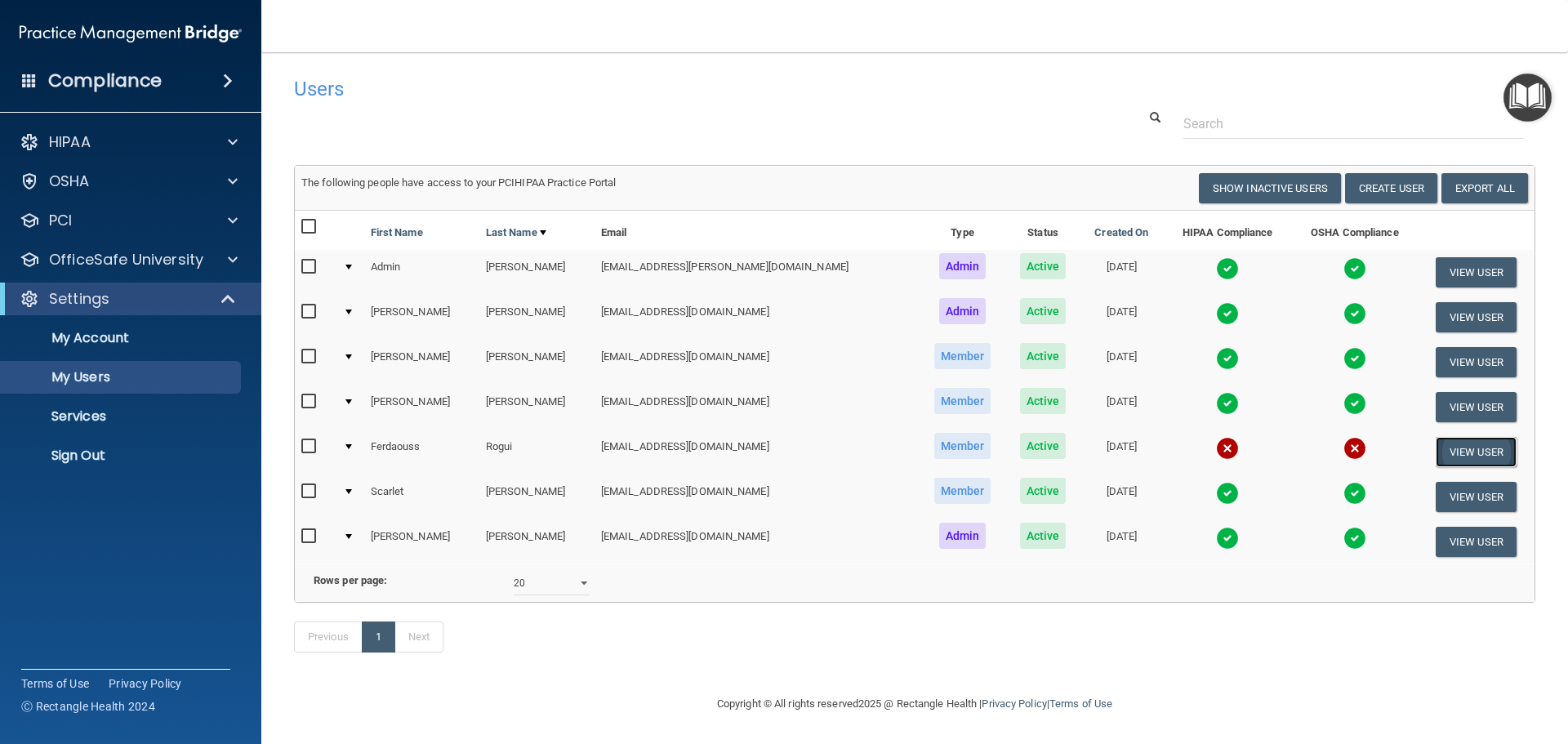
click at [1441, 456] on button "View User" at bounding box center [1476, 452] width 81 height 30
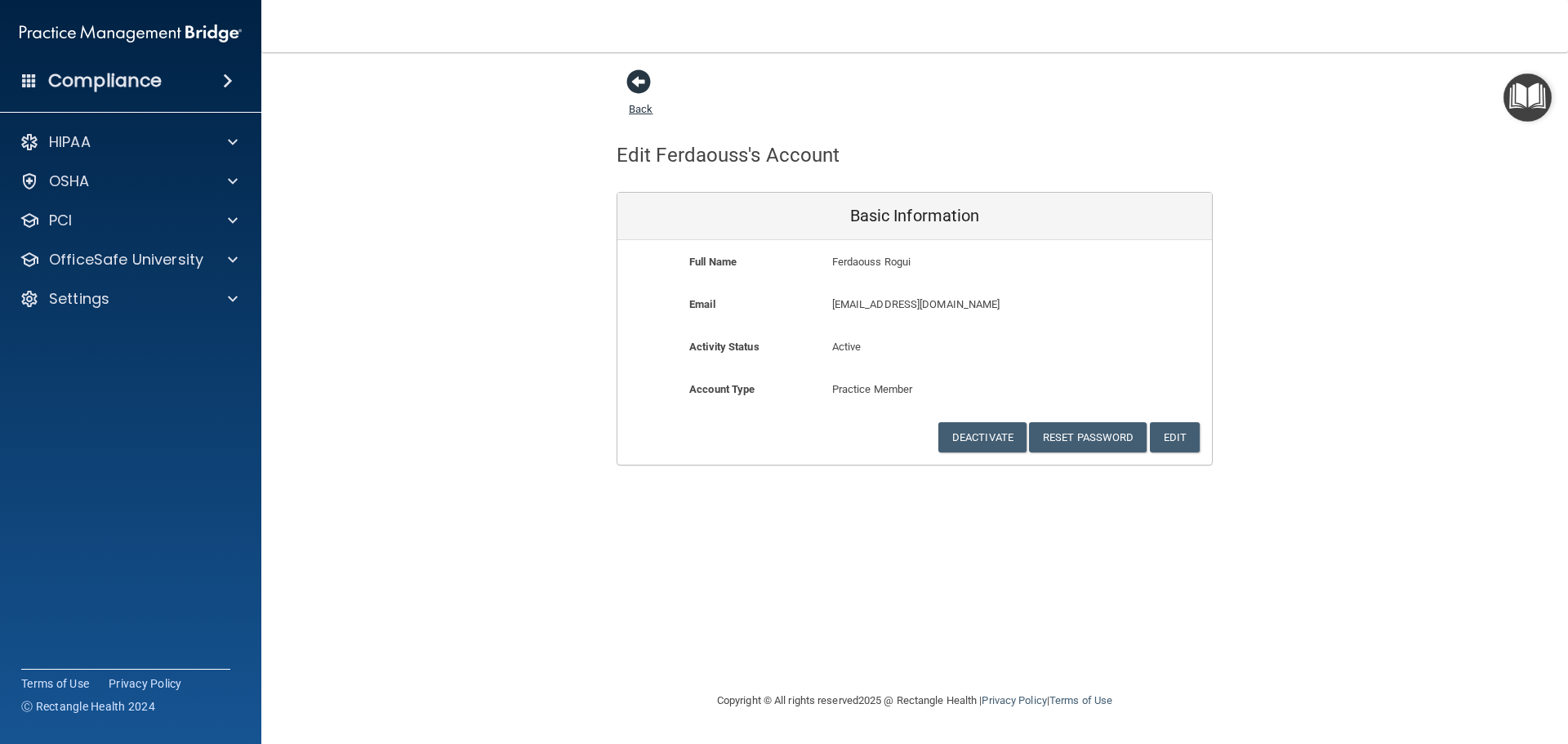
click at [642, 91] on span at bounding box center [638, 82] width 24 height 24
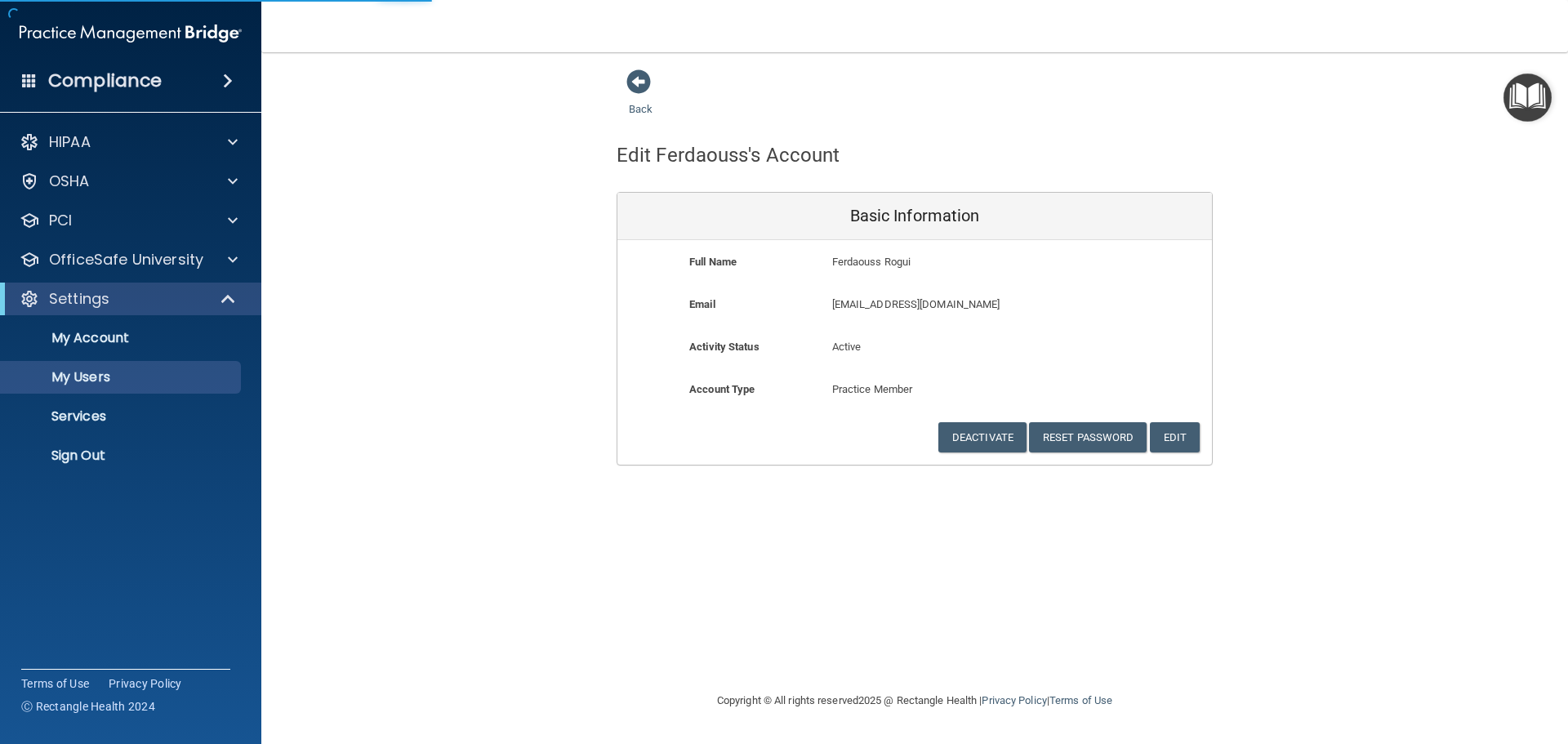
select select "20"
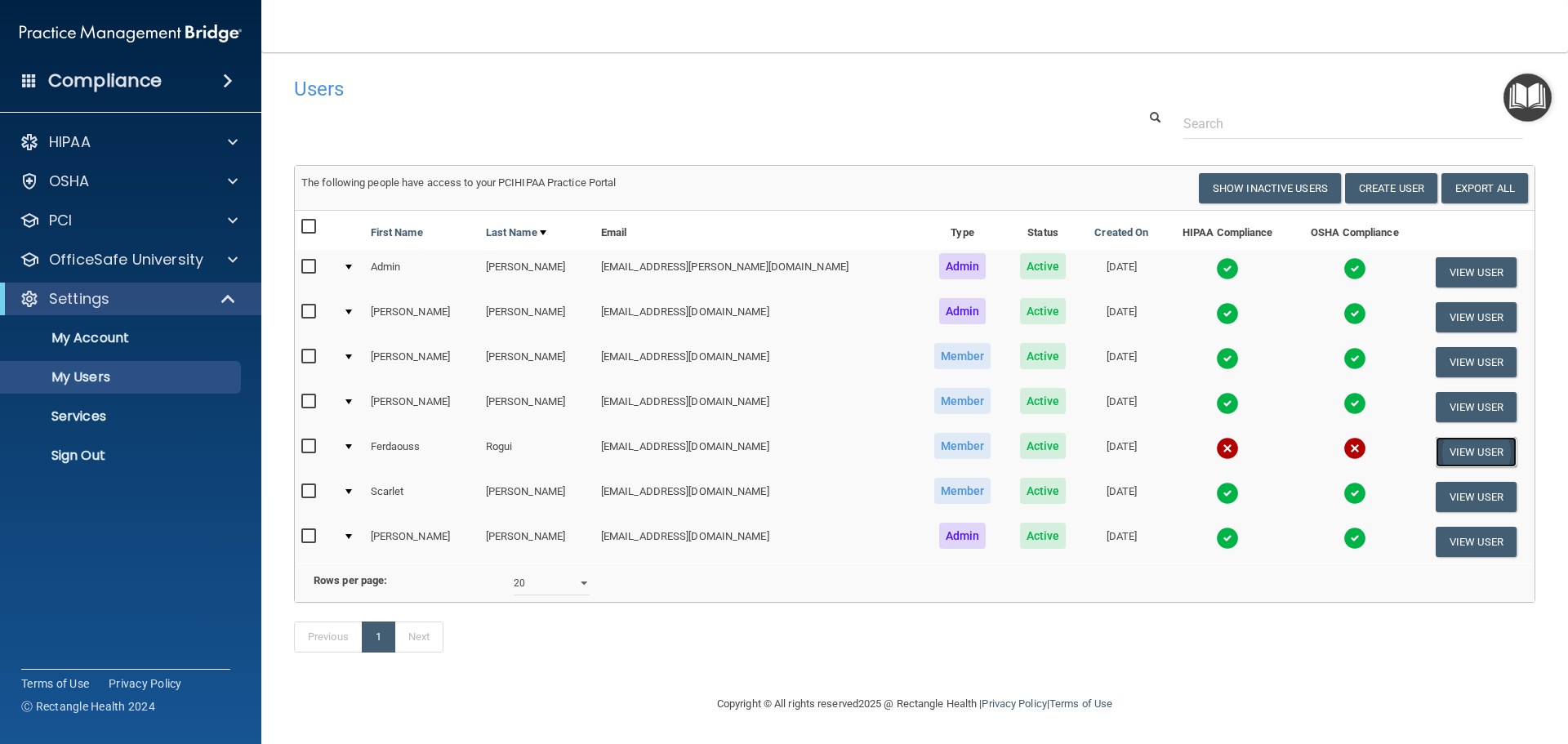
click at [1436, 448] on button "View User" at bounding box center [1476, 452] width 81 height 30
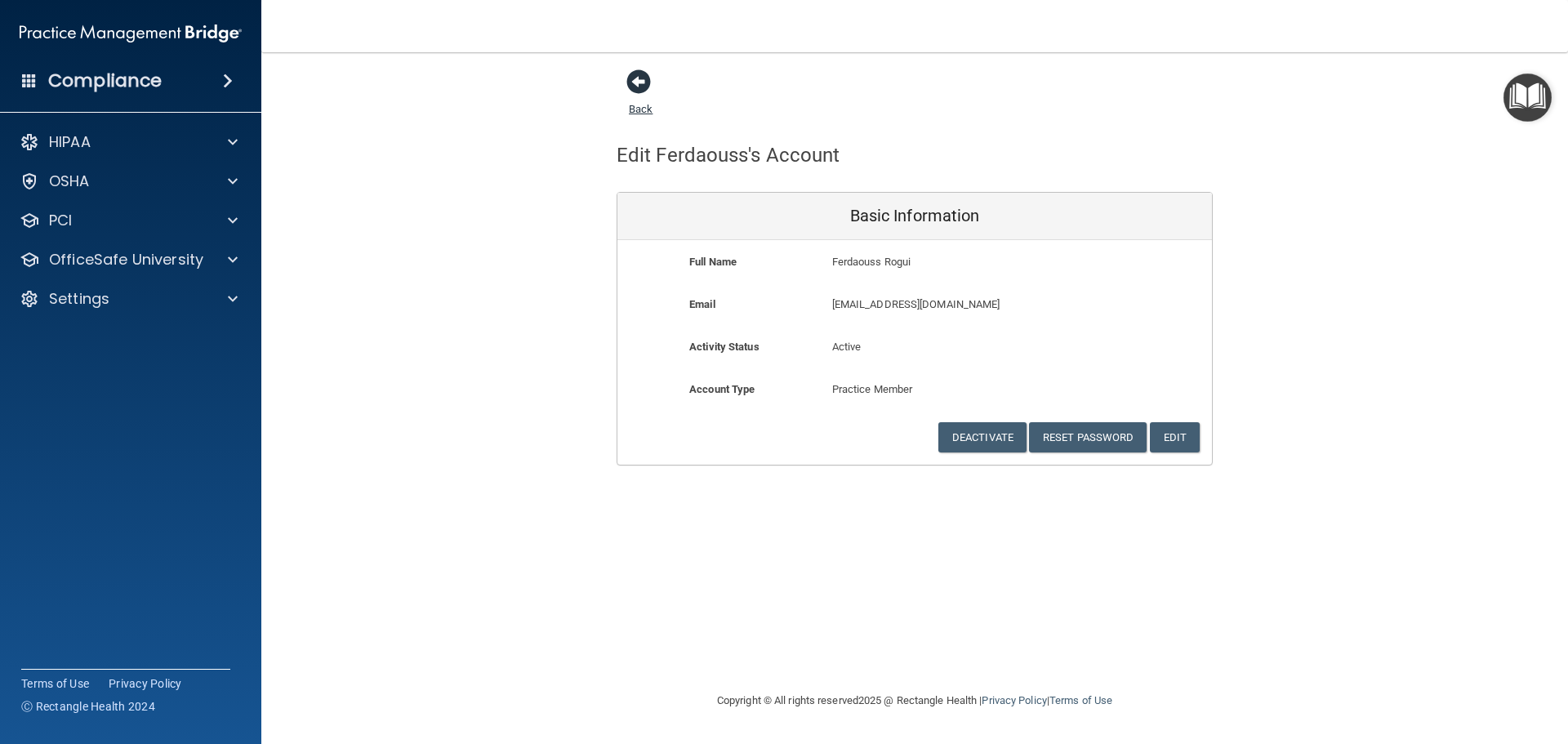
click at [644, 80] on span at bounding box center [638, 82] width 24 height 24
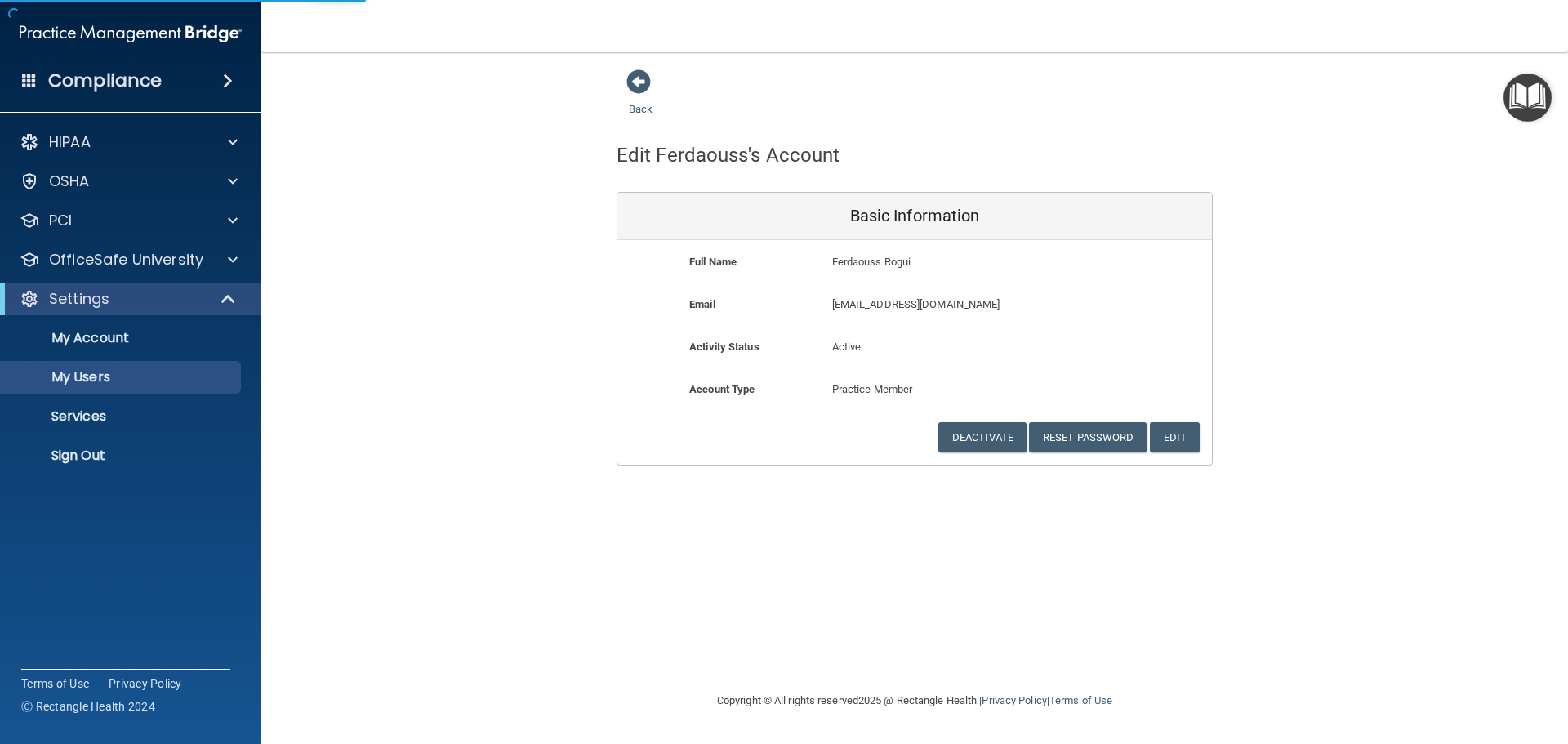
select select "20"
